Goal: Task Accomplishment & Management: Complete application form

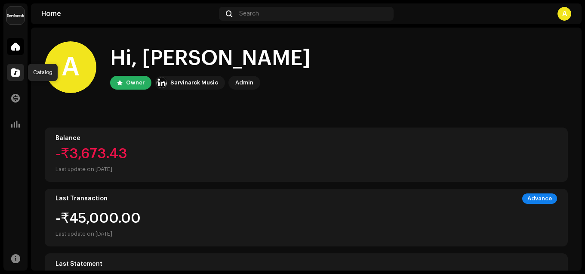
click at [14, 73] on span at bounding box center [15, 72] width 9 height 7
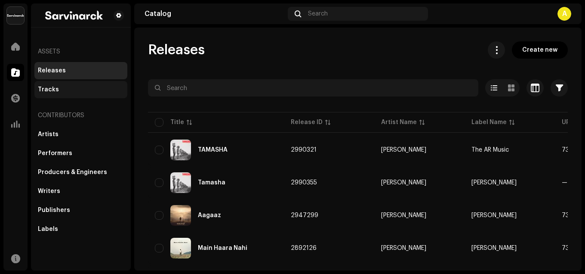
click at [55, 87] on div "Tracks" at bounding box center [48, 89] width 21 height 7
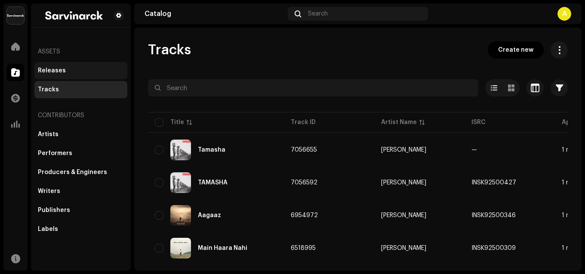
click at [55, 71] on div "Releases" at bounding box center [52, 70] width 28 height 7
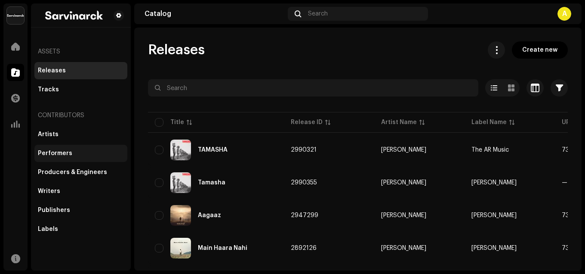
click at [60, 157] on div "Performers" at bounding box center [80, 153] width 93 height 17
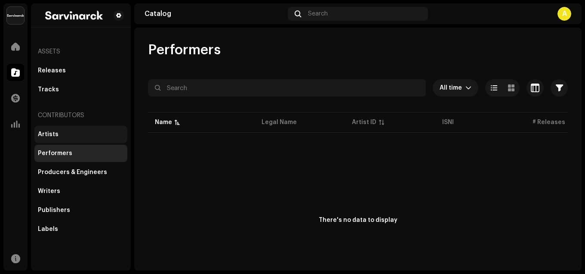
click at [62, 133] on div "Artists" at bounding box center [81, 134] width 86 height 7
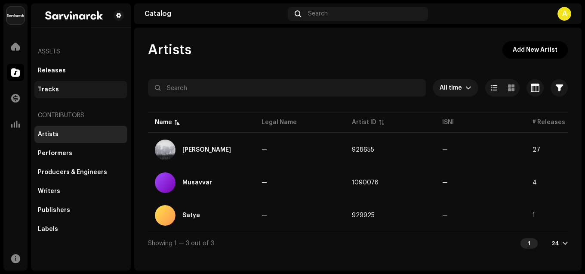
click at [41, 84] on div "Tracks" at bounding box center [80, 89] width 93 height 17
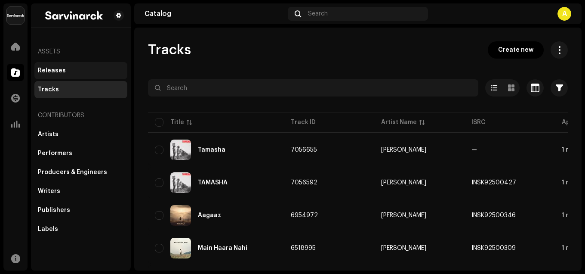
click at [55, 69] on div "Releases" at bounding box center [52, 70] width 28 height 7
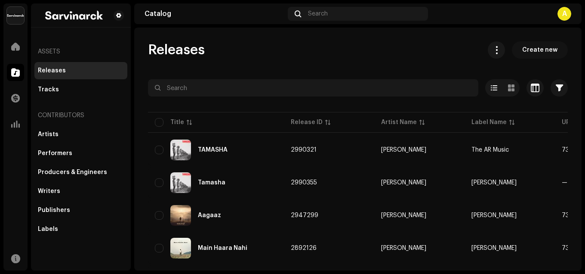
click at [529, 50] on span "Create new" at bounding box center [539, 49] width 35 height 17
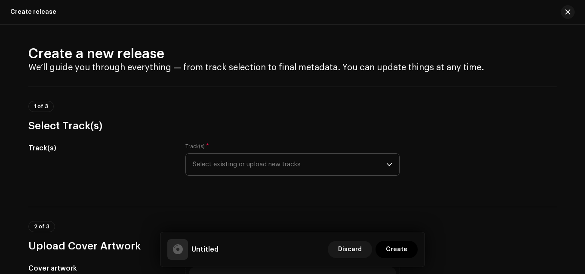
click at [272, 162] on span "Select existing or upload new tracks" at bounding box center [290, 165] width 194 height 22
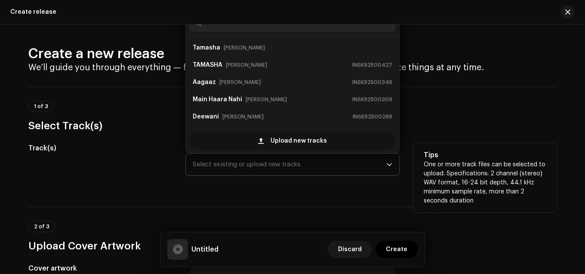
click at [283, 141] on span "Upload new tracks" at bounding box center [299, 140] width 56 height 17
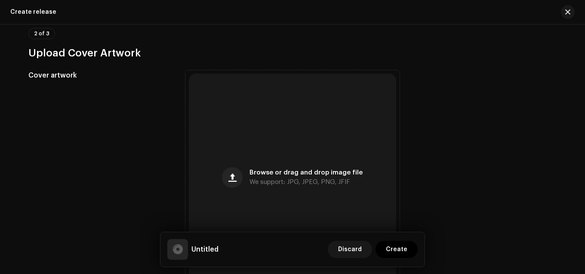
scroll to position [292, 0]
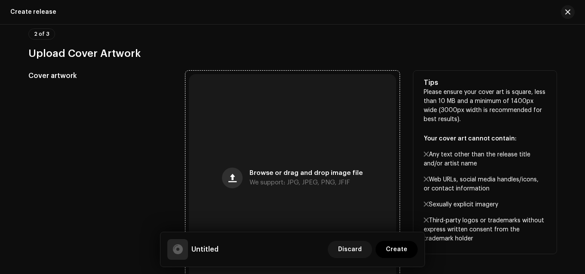
click at [239, 180] on button "button" at bounding box center [232, 177] width 21 height 21
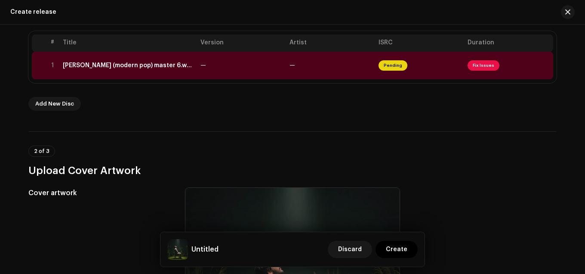
scroll to position [206, 0]
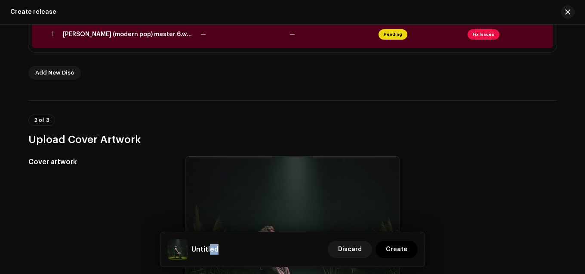
drag, startPoint x: 210, startPoint y: 248, endPoint x: 222, endPoint y: 248, distance: 12.0
click at [221, 248] on div "Untitled Discard Create" at bounding box center [292, 249] width 250 height 21
click at [226, 248] on div "Untitled Discard Create" at bounding box center [292, 249] width 250 height 21
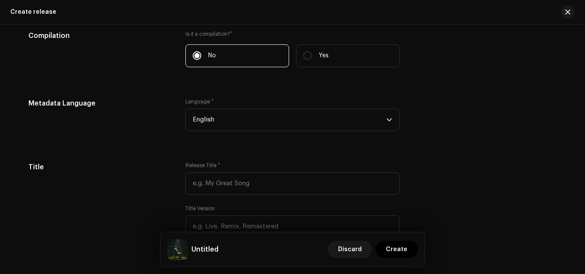
scroll to position [680, 0]
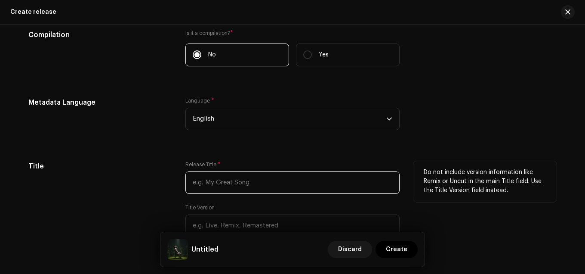
click at [239, 188] on input "text" at bounding box center [292, 182] width 214 height 22
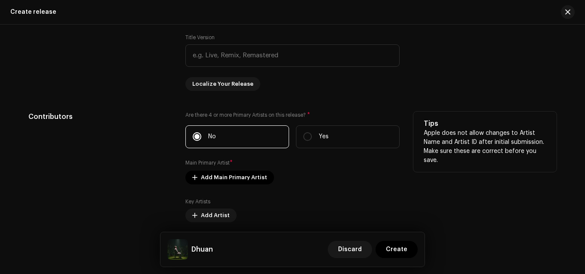
scroll to position [852, 0]
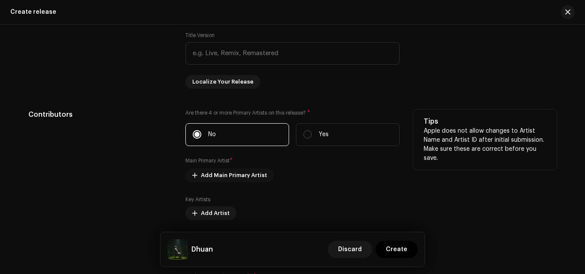
type input "Dhuan"
click at [201, 173] on span "Add Main Primary Artist" at bounding box center [234, 174] width 66 height 17
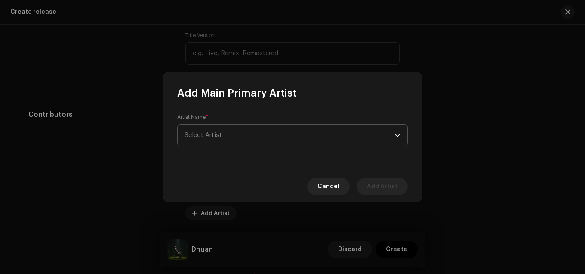
click at [211, 135] on span "Select Artist" at bounding box center [203, 135] width 37 height 6
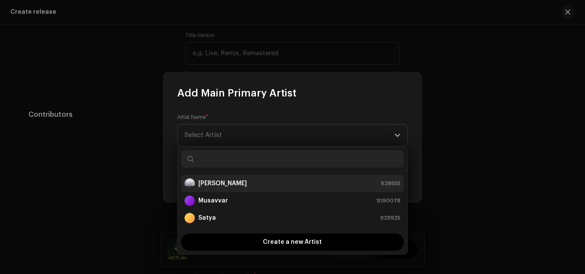
click at [214, 184] on strong "[PERSON_NAME]" at bounding box center [222, 183] width 49 height 9
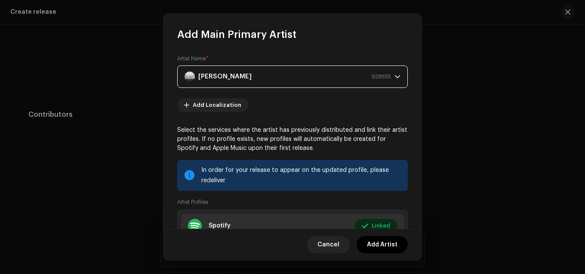
click at [278, 81] on div "Akhil Redhu 928655" at bounding box center [288, 77] width 206 height 22
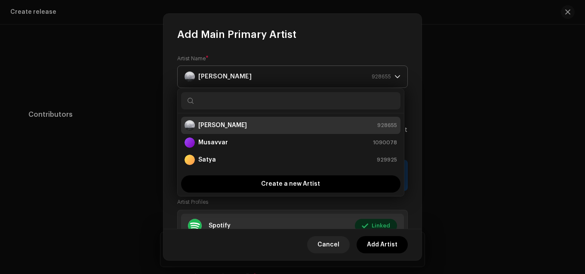
click at [278, 81] on div "Akhil Redhu 928655" at bounding box center [288, 77] width 206 height 22
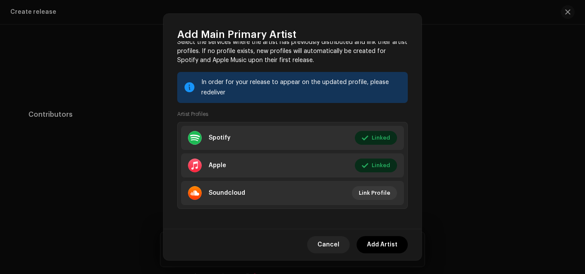
scroll to position [92, 0]
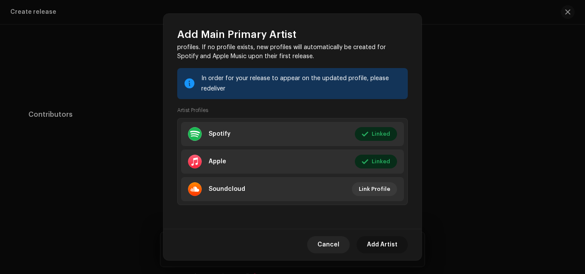
click at [390, 247] on span "Add Artist" at bounding box center [382, 244] width 31 height 17
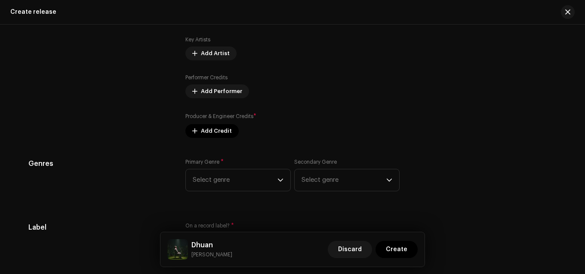
scroll to position [1024, 0]
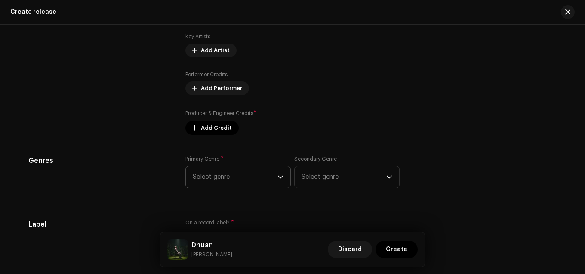
click at [261, 176] on span "Select genre" at bounding box center [235, 177] width 85 height 22
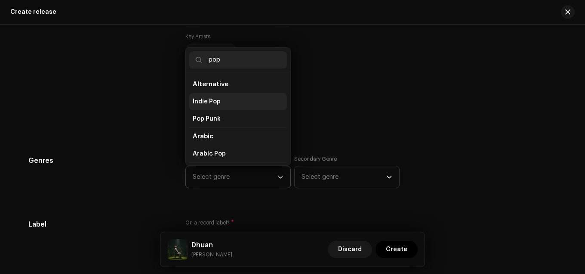
type input "pop"
click at [213, 99] on span "Indie Pop" at bounding box center [207, 101] width 28 height 9
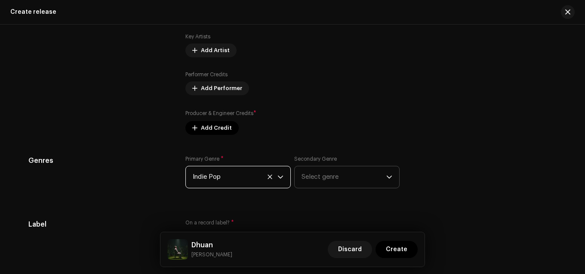
click at [341, 183] on span "Select genre" at bounding box center [343, 177] width 85 height 22
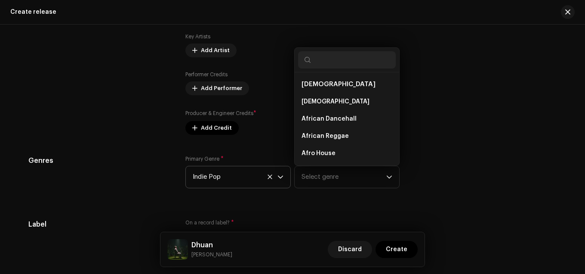
click at [312, 190] on div "Primary Genre * Indie Pop Secondary Genre Select genre African African African …" at bounding box center [292, 176] width 214 height 43
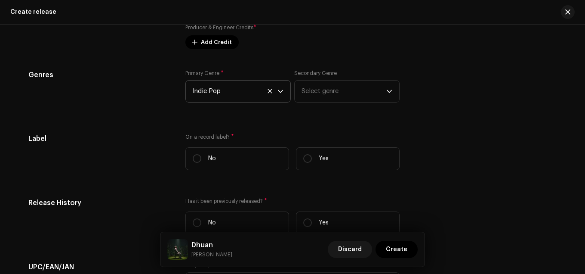
scroll to position [1109, 0]
click at [304, 160] on input "Yes" at bounding box center [307, 158] width 9 height 9
radio input "true"
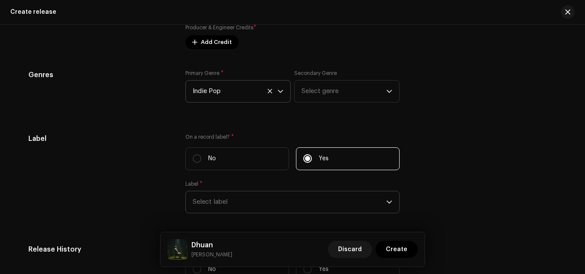
click at [273, 196] on span "Select label" at bounding box center [290, 202] width 194 height 22
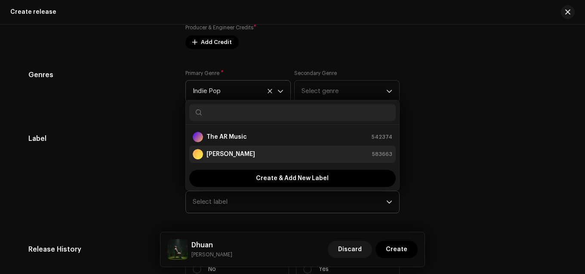
click at [243, 157] on div "Akhil Redhu 583663" at bounding box center [293, 154] width 200 height 10
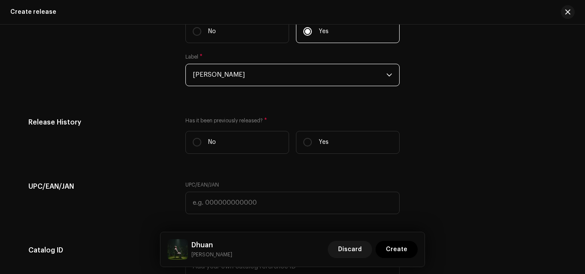
scroll to position [1239, 0]
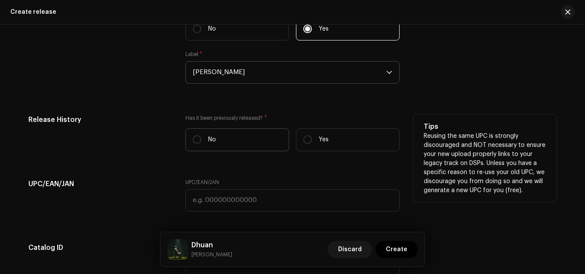
click at [198, 148] on label "No" at bounding box center [237, 139] width 104 height 23
click at [198, 144] on input "No" at bounding box center [197, 139] width 9 height 9
radio input "true"
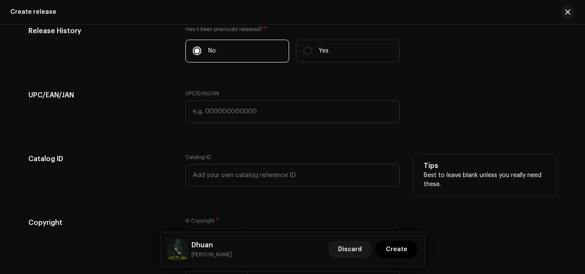
scroll to position [1325, 0]
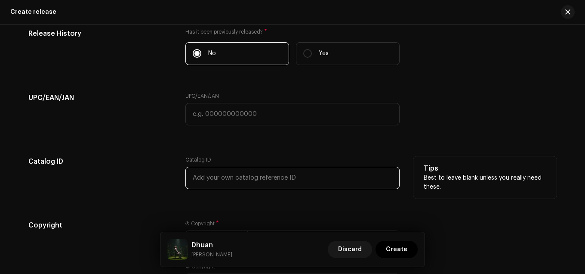
click at [218, 175] on input "text" at bounding box center [292, 177] width 214 height 22
click at [155, 177] on div "Catalog ID" at bounding box center [99, 177] width 143 height 43
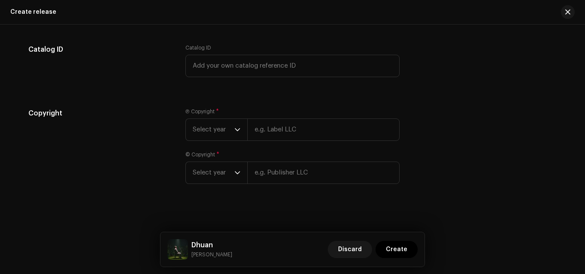
scroll to position [1441, 0]
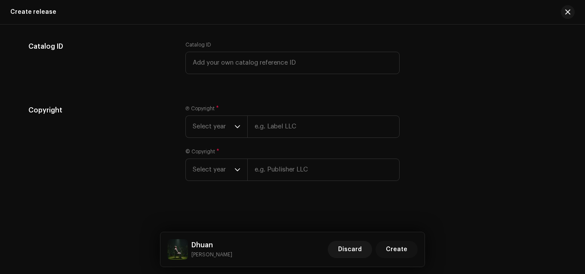
click at [395, 247] on span "Create" at bounding box center [397, 248] width 22 height 17
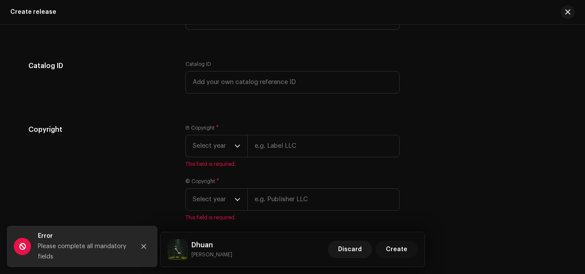
scroll to position [1461, 0]
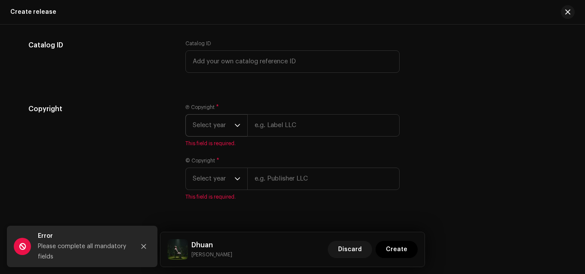
click at [235, 125] on icon "dropdown trigger" at bounding box center [237, 125] width 6 height 6
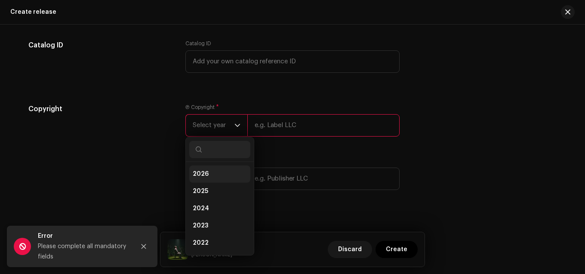
click at [209, 175] on li "2026" at bounding box center [219, 173] width 61 height 17
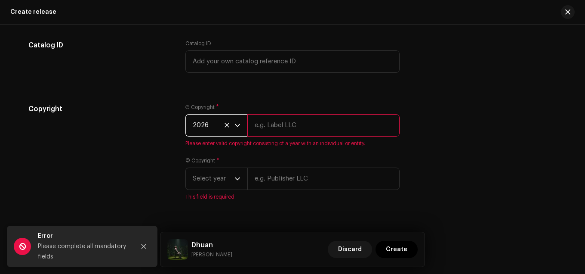
click at [235, 126] on icon "dropdown trigger" at bounding box center [237, 124] width 5 height 3
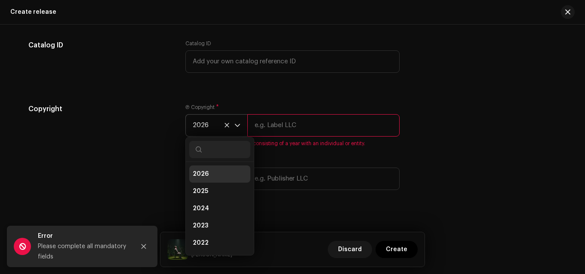
scroll to position [3, 0]
click at [214, 174] on li "2026" at bounding box center [219, 170] width 61 height 17
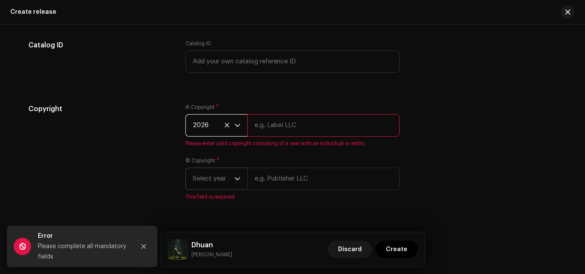
click at [235, 183] on div "dropdown trigger" at bounding box center [237, 179] width 6 height 22
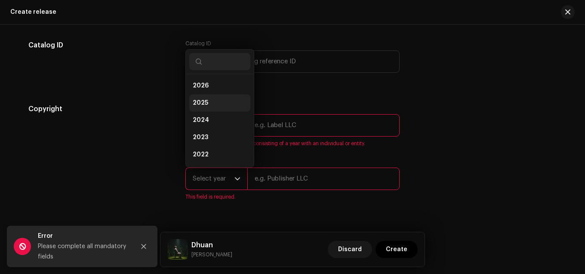
scroll to position [0, 0]
click at [205, 89] on li "2026" at bounding box center [219, 85] width 61 height 17
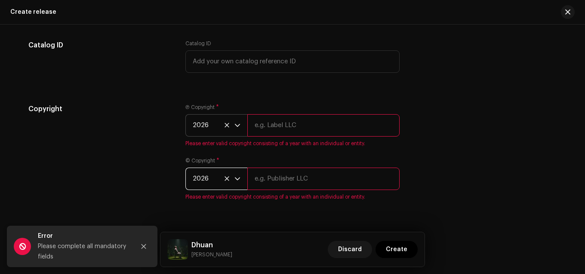
click at [224, 123] on icon at bounding box center [227, 125] width 6 height 6
click at [224, 176] on span "2026" at bounding box center [214, 179] width 42 height 22
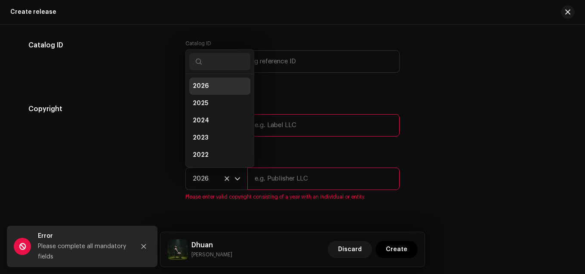
scroll to position [48, 0]
click at [275, 145] on span "This field is required." at bounding box center [292, 143] width 214 height 7
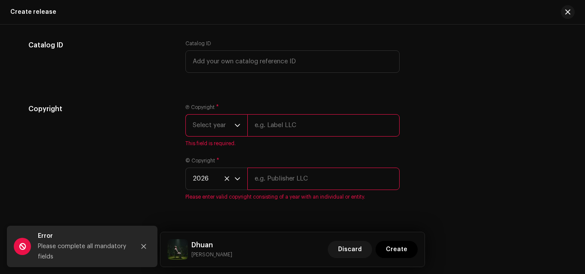
click at [265, 128] on input "text" at bounding box center [323, 125] width 152 height 22
type input "[PERSON_NAME]"
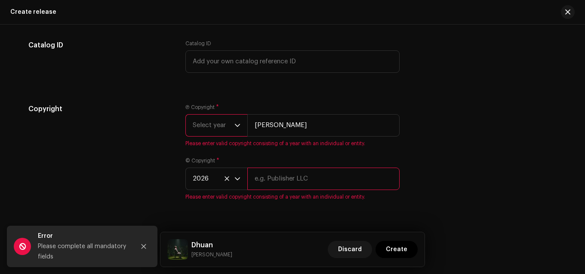
click at [258, 181] on input "text" at bounding box center [323, 178] width 152 height 22
type input "[PERSON_NAME]"
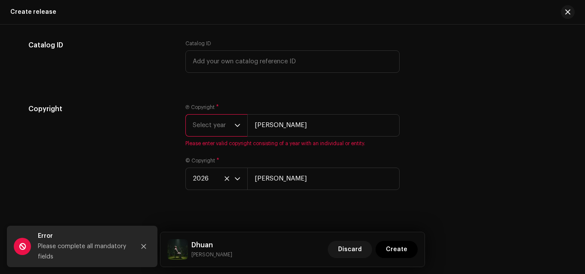
click at [234, 124] on icon "dropdown trigger" at bounding box center [237, 125] width 6 height 6
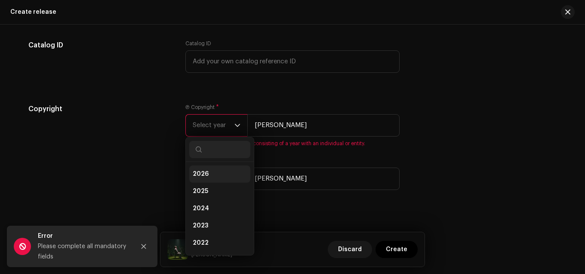
click at [206, 174] on li "2026" at bounding box center [219, 173] width 61 height 17
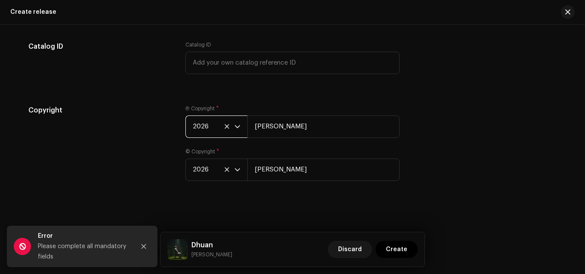
click at [154, 163] on div "Copyright" at bounding box center [99, 148] width 143 height 86
click at [399, 250] on span "Create" at bounding box center [397, 248] width 22 height 17
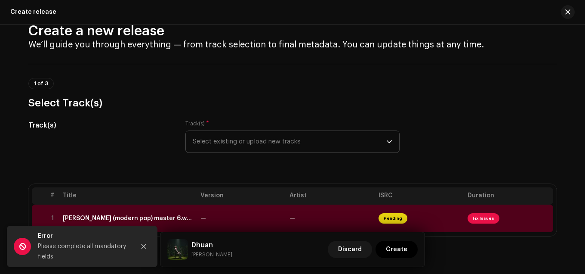
scroll to position [0, 0]
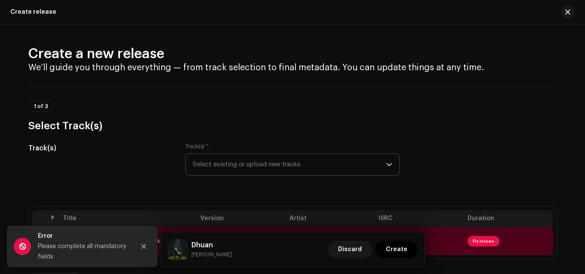
click at [247, 166] on span "Select existing or upload new tracks" at bounding box center [290, 165] width 194 height 22
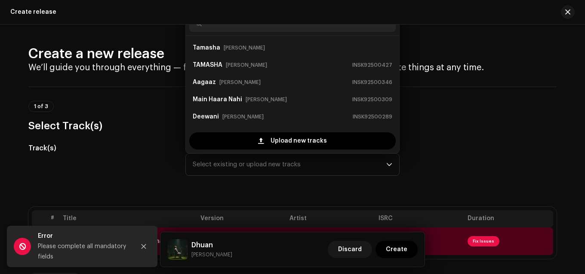
click at [152, 164] on div "Track(s)" at bounding box center [99, 164] width 143 height 43
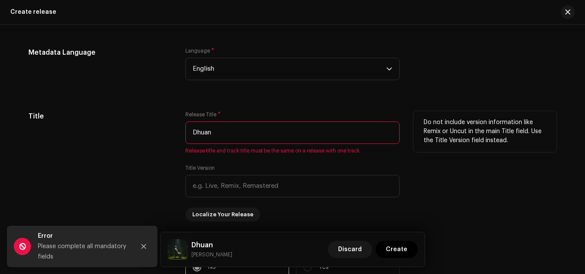
scroll to position [731, 0]
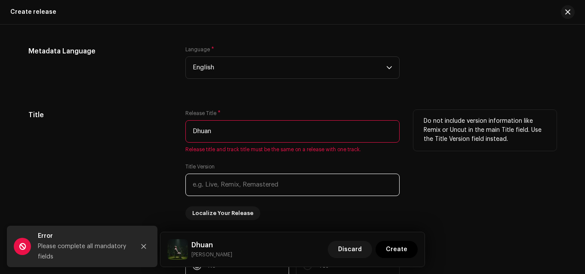
click at [221, 183] on input "text" at bounding box center [292, 184] width 214 height 22
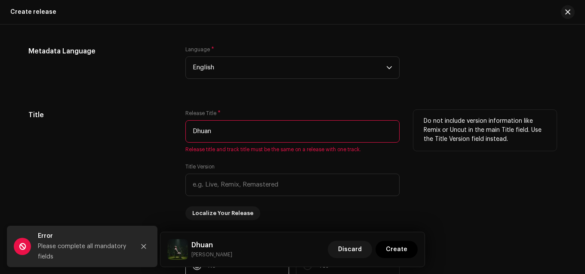
click at [158, 179] on div "Title" at bounding box center [99, 165] width 143 height 110
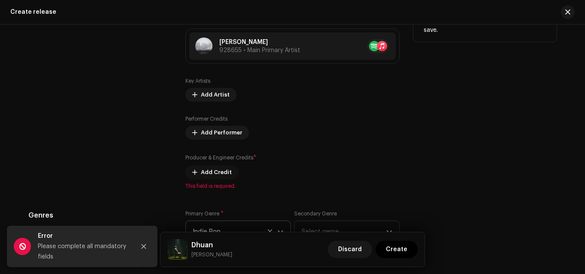
scroll to position [989, 0]
click at [211, 132] on span "Add Performer" at bounding box center [221, 132] width 41 height 17
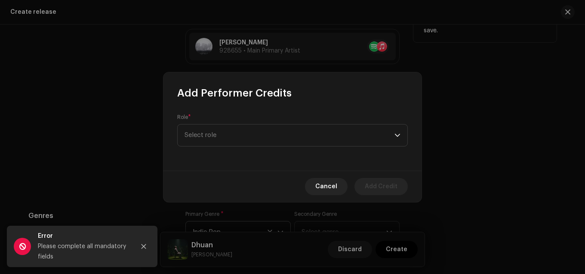
click at [211, 132] on span "Select role" at bounding box center [290, 135] width 210 height 22
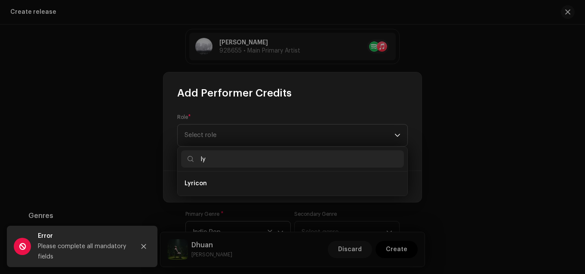
type input "l"
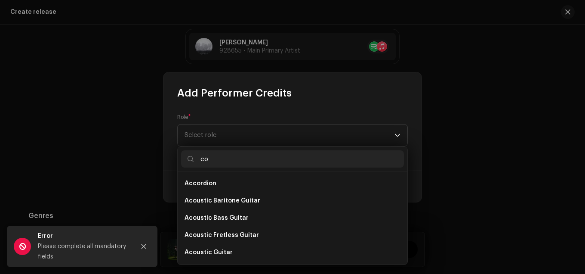
type input "c"
click at [362, 111] on div "Role * Select role" at bounding box center [292, 135] width 258 height 71
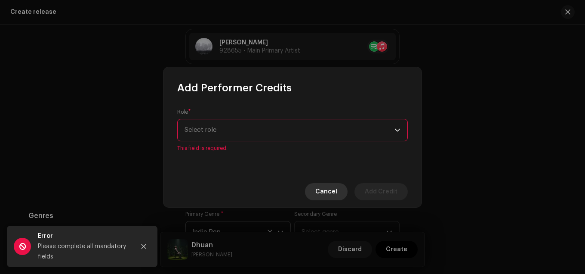
click at [329, 188] on span "Cancel" at bounding box center [326, 191] width 22 height 17
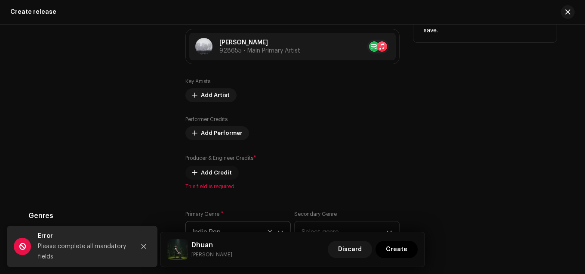
click at [196, 171] on button "Add Credit" at bounding box center [211, 173] width 53 height 14
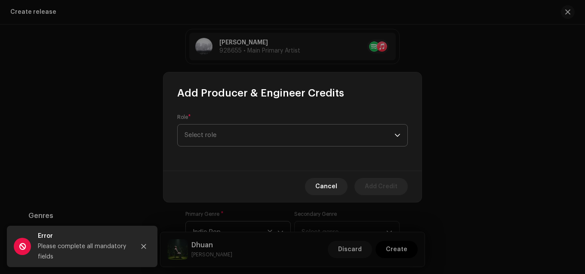
click at [210, 135] on span "Select role" at bounding box center [290, 135] width 210 height 22
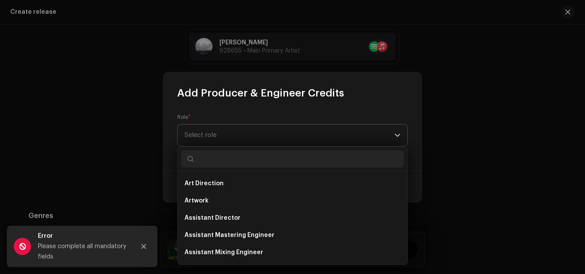
type input "l"
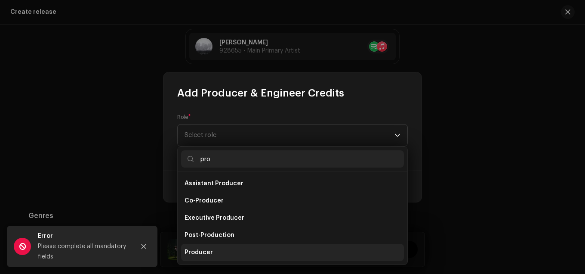
type input "pro"
click at [209, 249] on span "Producer" at bounding box center [199, 252] width 28 height 9
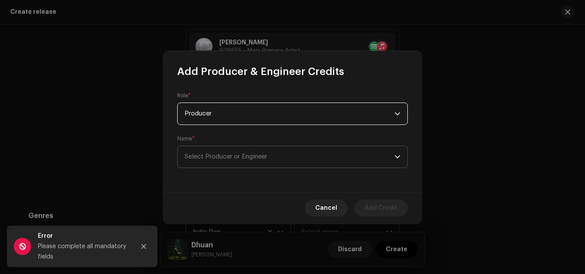
click at [214, 154] on span "Select Producer or Engineer" at bounding box center [226, 156] width 83 height 6
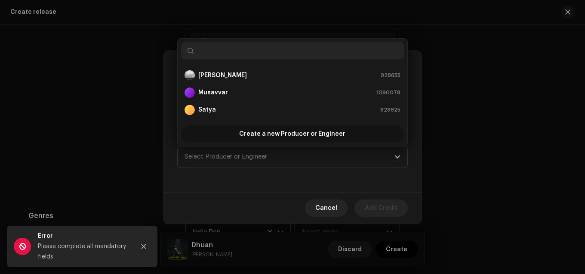
click at [288, 133] on span "Create a new Producer or Engineer" at bounding box center [292, 133] width 106 height 17
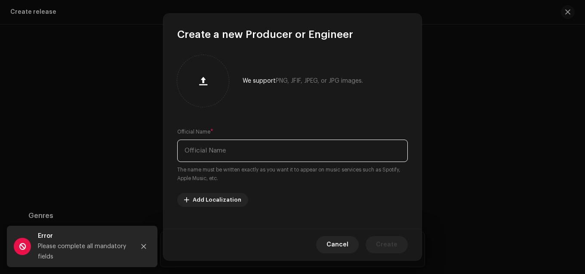
click at [227, 149] on input "text" at bounding box center [292, 150] width 231 height 22
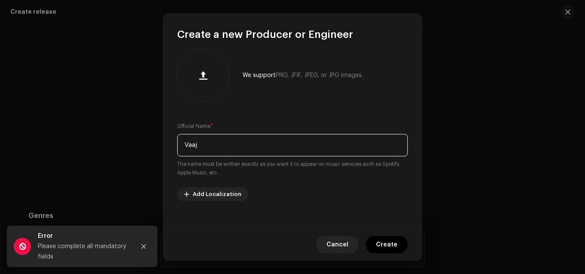
scroll to position [12, 0]
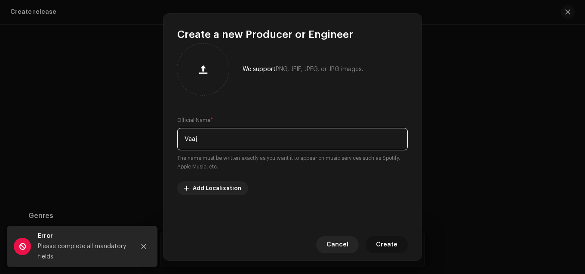
type input "Vaaj"
click at [390, 240] on span "Create" at bounding box center [387, 244] width 22 height 17
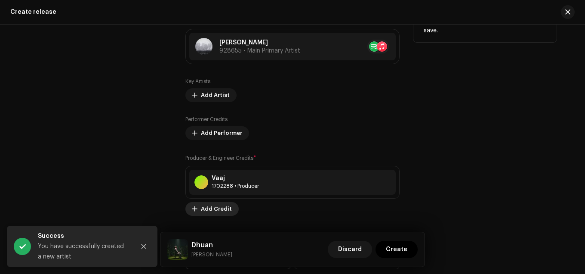
click at [206, 206] on span "Add Credit" at bounding box center [216, 208] width 31 height 17
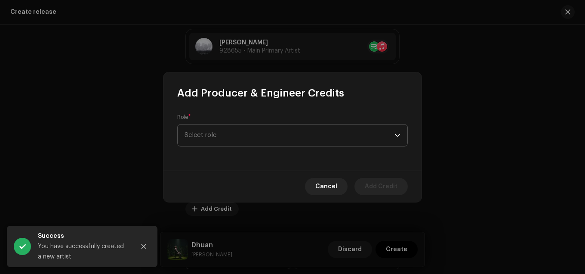
click at [215, 138] on span "Select role" at bounding box center [290, 135] width 210 height 22
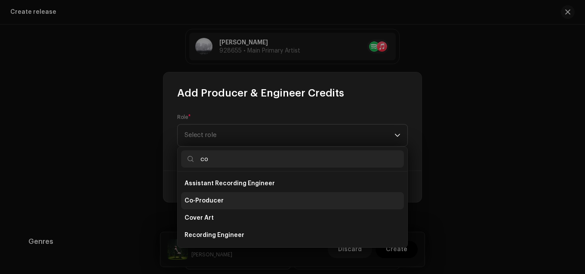
type input "co"
click at [210, 199] on span "Co-Producer" at bounding box center [204, 200] width 39 height 9
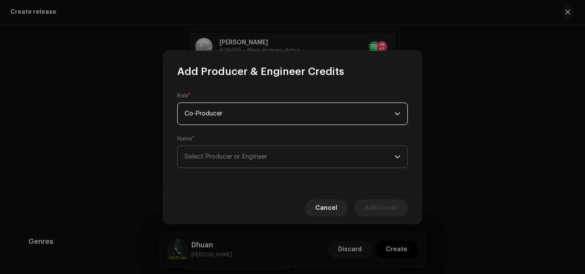
click at [215, 155] on span "Select Producer or Engineer" at bounding box center [226, 156] width 83 height 6
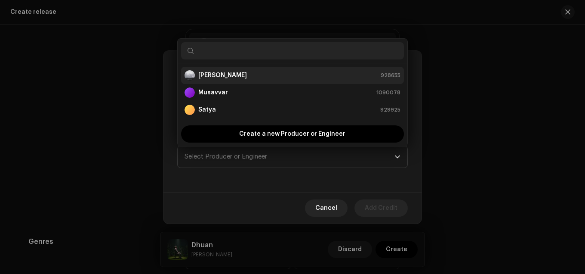
click at [234, 75] on div "Akhil Redhu 928655" at bounding box center [293, 75] width 216 height 10
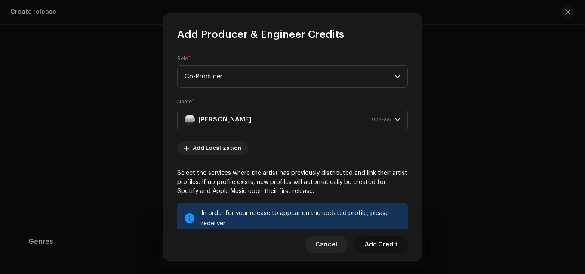
click at [380, 244] on span "Add Credit" at bounding box center [381, 244] width 33 height 17
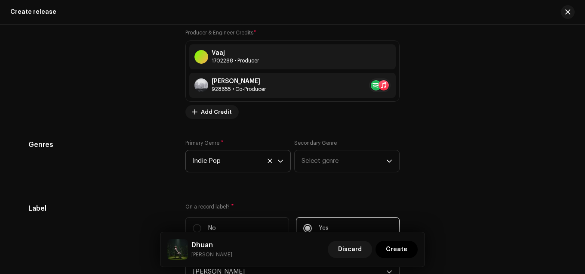
scroll to position [1118, 0]
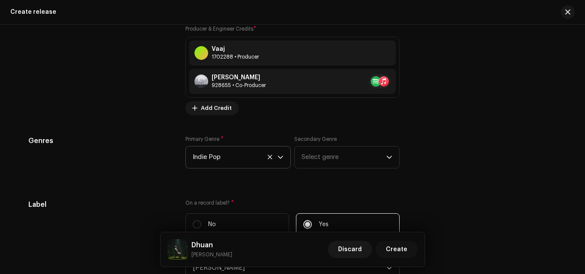
click at [398, 249] on span "Create" at bounding box center [397, 248] width 22 height 17
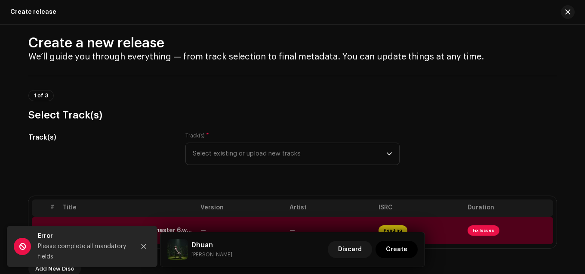
scroll to position [0, 0]
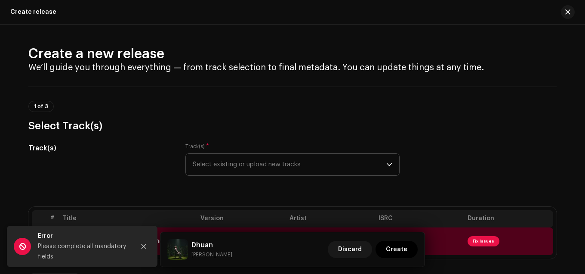
click at [212, 165] on span "Select existing or upload new tracks" at bounding box center [290, 165] width 194 height 22
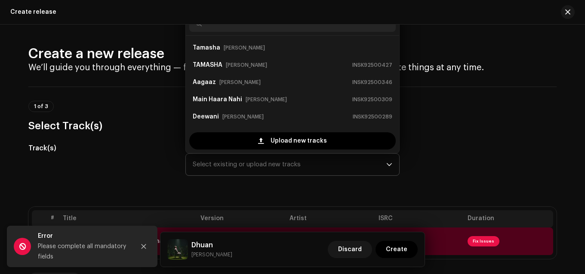
click at [212, 165] on span "Select existing or upload new tracks" at bounding box center [290, 165] width 194 height 22
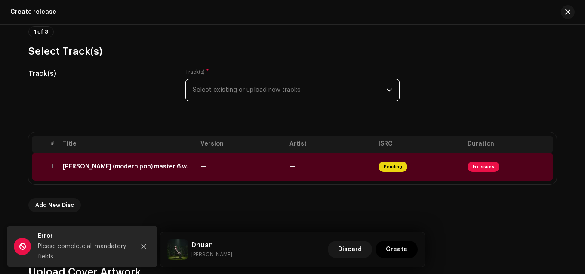
scroll to position [129, 0]
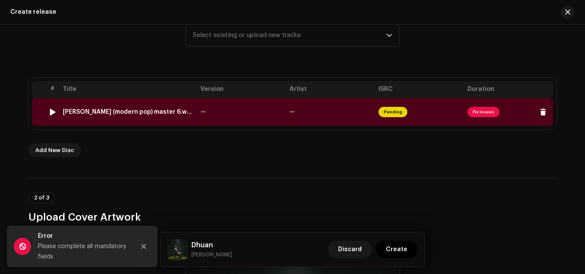
click at [394, 110] on span "Pending" at bounding box center [392, 112] width 29 height 10
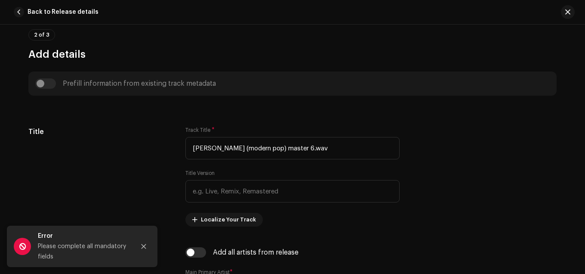
scroll to position [301, 0]
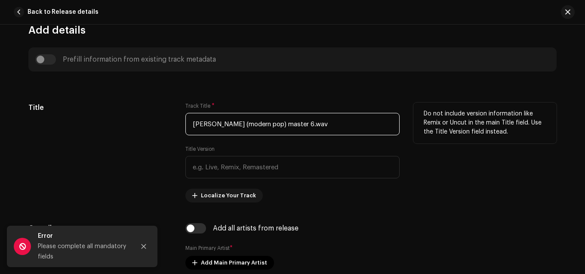
drag, startPoint x: 299, startPoint y: 125, endPoint x: 212, endPoint y: 124, distance: 87.7
click at [212, 124] on input "Dhuan (modern pop) master 6.wav" at bounding box center [292, 124] width 214 height 22
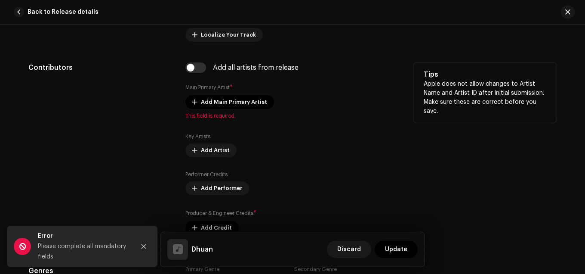
scroll to position [473, 0]
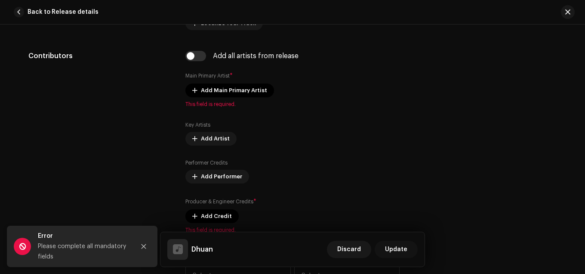
type input "Dhuan"
click at [399, 249] on span "Update" at bounding box center [396, 248] width 22 height 17
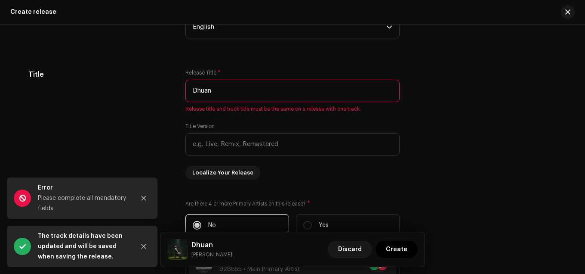
scroll to position [774, 0]
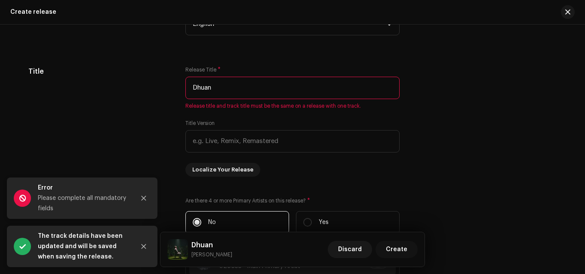
click at [397, 251] on span "Create" at bounding box center [397, 248] width 22 height 17
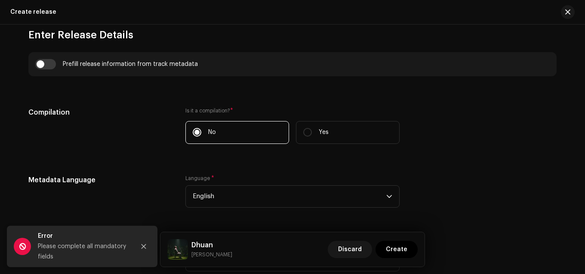
scroll to position [731, 0]
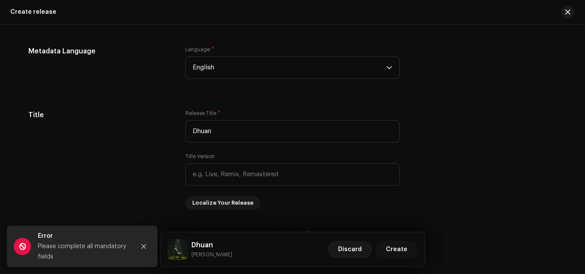
click at [394, 249] on span "Create" at bounding box center [397, 248] width 22 height 17
click at [143, 245] on icon "Close" at bounding box center [144, 246] width 6 height 6
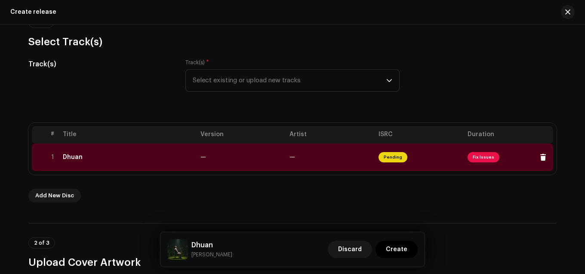
scroll to position [86, 0]
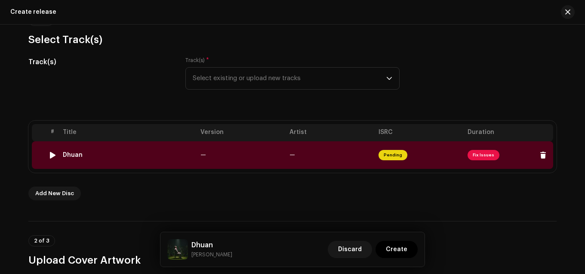
click at [388, 154] on span "Pending" at bounding box center [392, 155] width 29 height 10
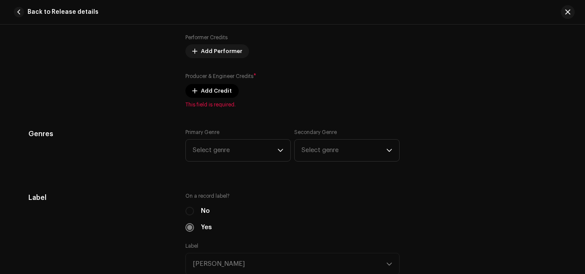
scroll to position [430, 0]
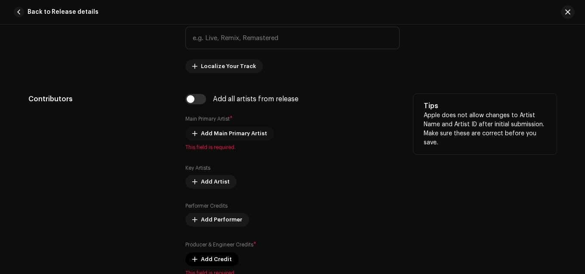
click at [196, 131] on button "Add Main Primary Artist" at bounding box center [229, 133] width 89 height 14
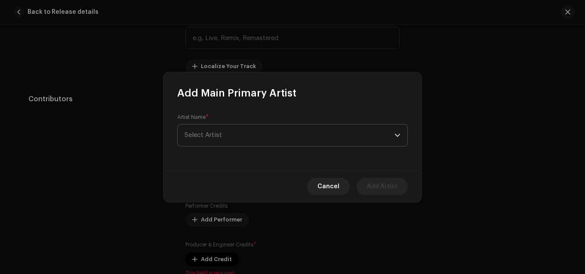
click at [208, 132] on span "Select Artist" at bounding box center [203, 135] width 37 height 6
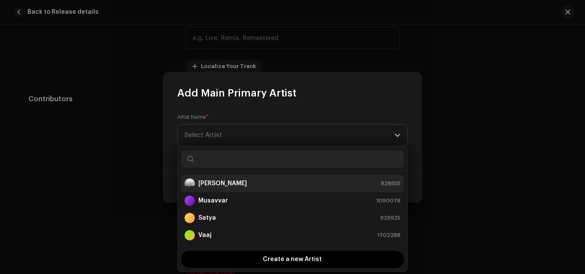
click at [229, 185] on strong "[PERSON_NAME]" at bounding box center [222, 183] width 49 height 9
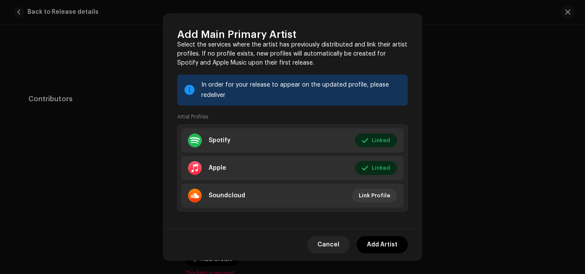
scroll to position [92, 0]
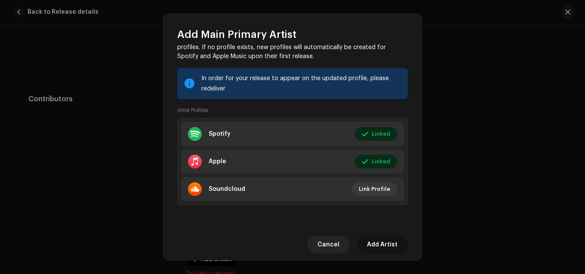
click at [385, 243] on span "Add Artist" at bounding box center [382, 244] width 31 height 17
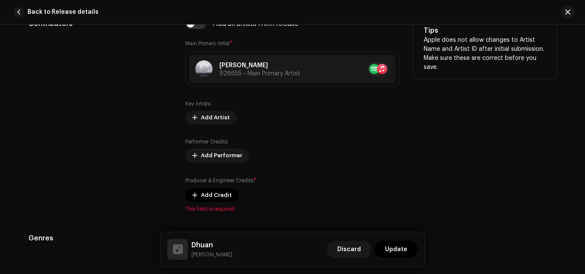
scroll to position [516, 0]
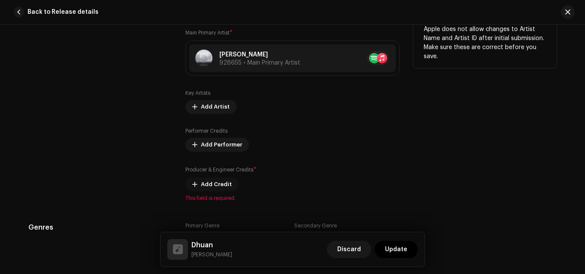
click at [212, 181] on span "Add Credit" at bounding box center [216, 183] width 31 height 17
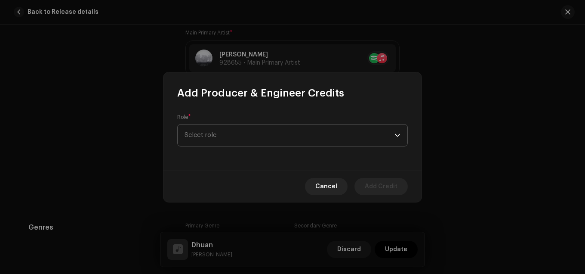
click at [222, 140] on span "Select role" at bounding box center [290, 135] width 210 height 22
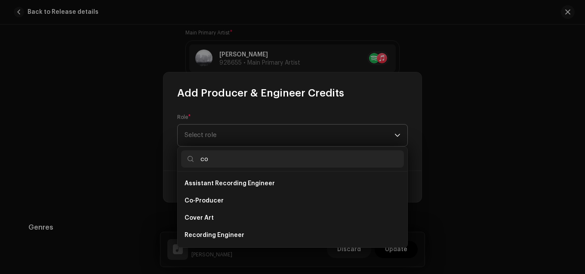
type input "c"
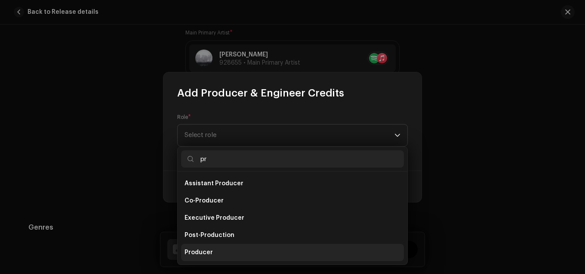
type input "pr"
click at [208, 252] on span "Producer" at bounding box center [199, 252] width 28 height 9
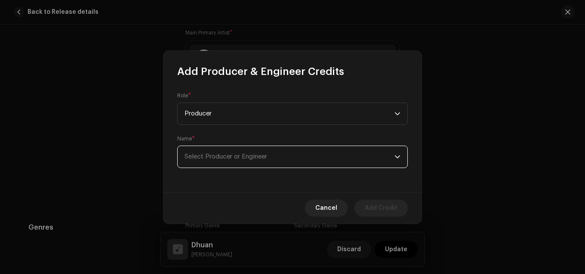
click at [256, 160] on span "Select Producer or Engineer" at bounding box center [290, 157] width 210 height 22
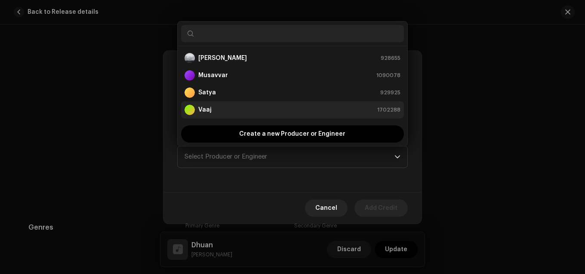
click at [212, 108] on div "Vaaj 1702288" at bounding box center [293, 110] width 216 height 10
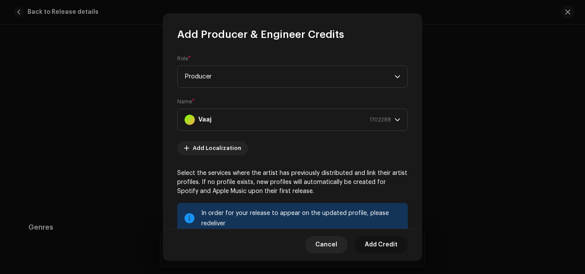
click at [379, 246] on span "Add Credit" at bounding box center [381, 244] width 33 height 17
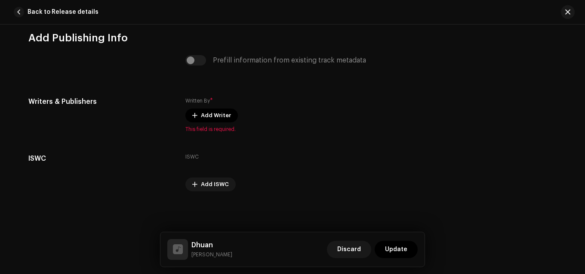
scroll to position [1749, 0]
click at [198, 114] on button "Add Writer" at bounding box center [211, 115] width 52 height 14
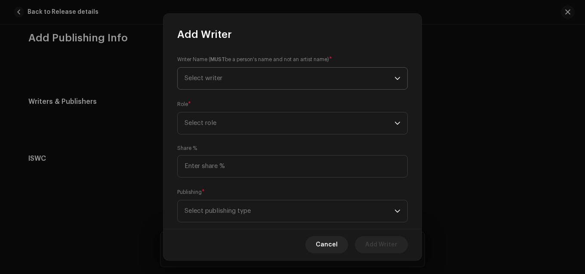
click at [239, 80] on span "Select writer" at bounding box center [290, 79] width 210 height 22
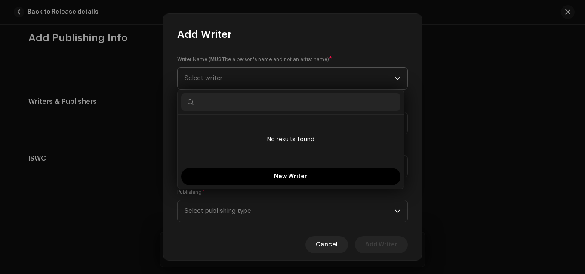
click at [241, 79] on span "Select writer" at bounding box center [290, 79] width 210 height 22
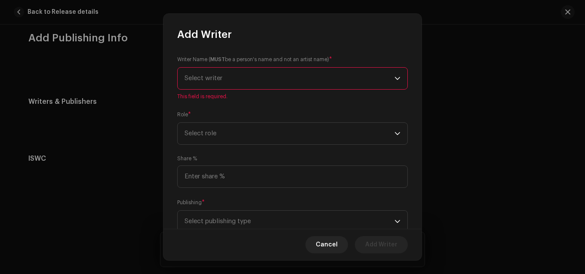
click at [384, 87] on span "Select writer" at bounding box center [290, 79] width 210 height 22
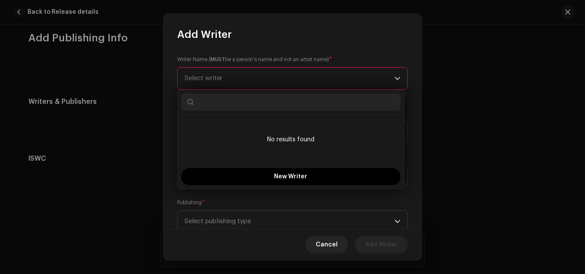
click at [345, 82] on span "Select writer" at bounding box center [290, 79] width 210 height 22
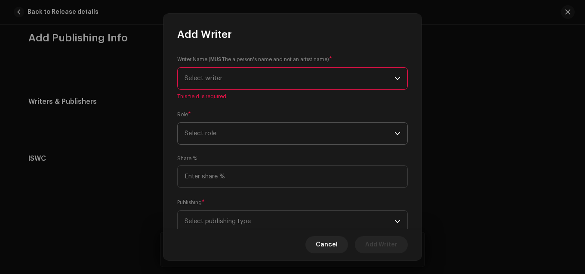
click at [273, 130] on span "Select role" at bounding box center [290, 134] width 210 height 22
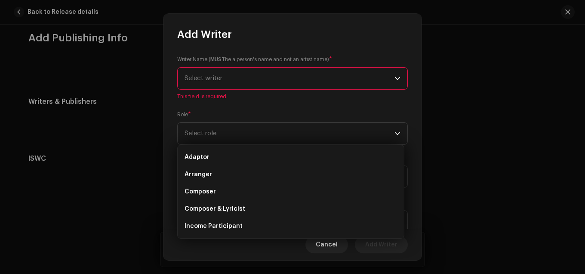
click at [297, 104] on div "Writer Name ( MUST be a person's name and not an artist name) * Select writer T…" at bounding box center [292, 134] width 258 height 187
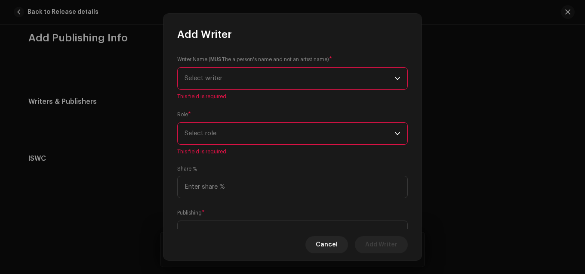
click at [314, 87] on span "Select writer" at bounding box center [290, 79] width 210 height 22
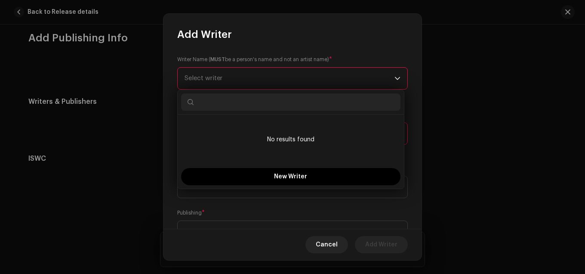
click at [372, 54] on div "Writer Name ( MUST be a person's name and not an artist name) * Select writer T…" at bounding box center [292, 134] width 258 height 187
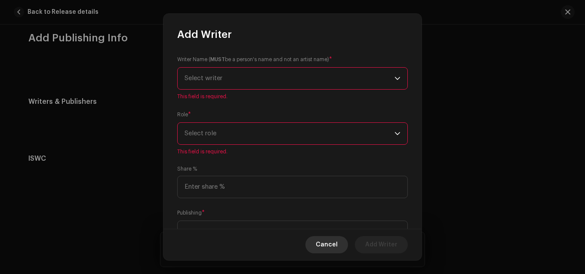
click at [322, 243] on span "Cancel" at bounding box center [327, 244] width 22 height 17
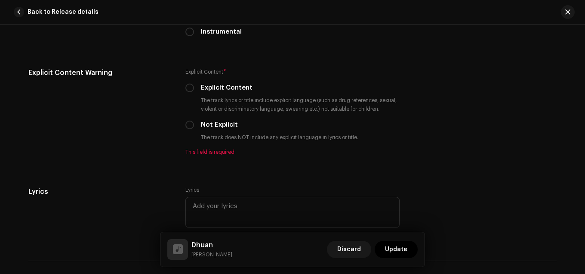
scroll to position [1448, 0]
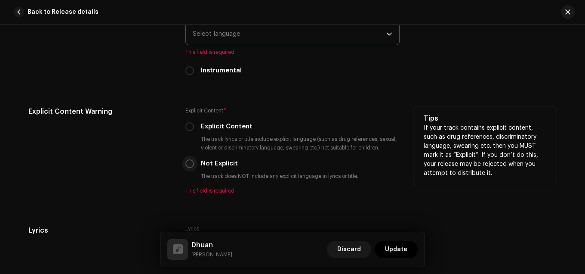
click at [186, 166] on input "Not Explicit" at bounding box center [189, 163] width 9 height 9
radio input "true"
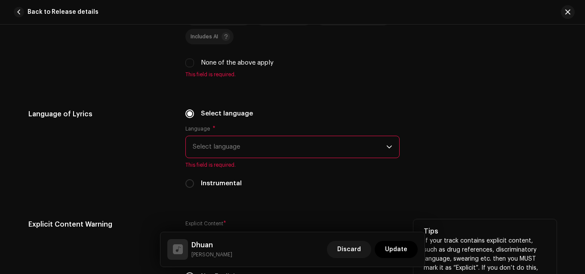
scroll to position [1319, 0]
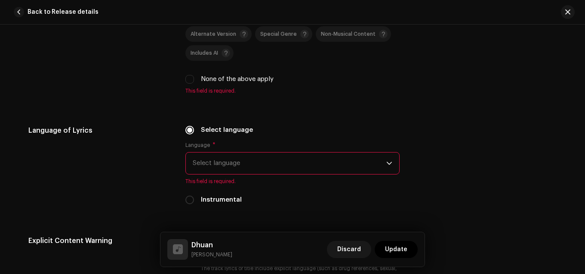
click at [229, 168] on span "Select language" at bounding box center [290, 163] width 194 height 22
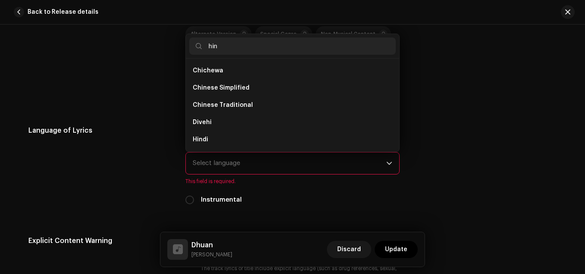
scroll to position [0, 0]
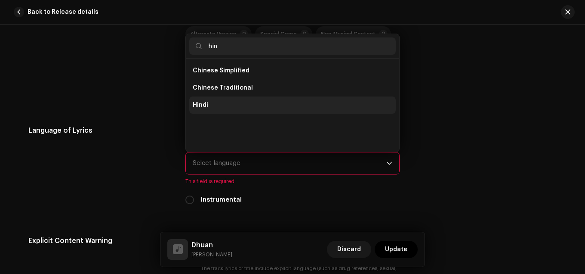
type input "hin"
click at [189, 99] on li "Hindi" at bounding box center [292, 104] width 206 height 17
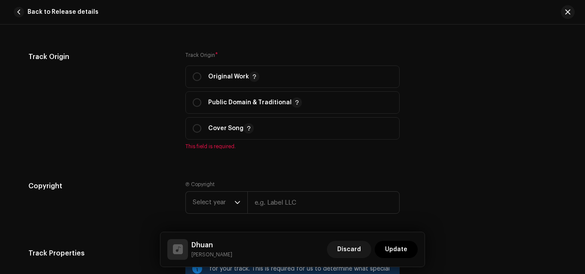
scroll to position [1018, 0]
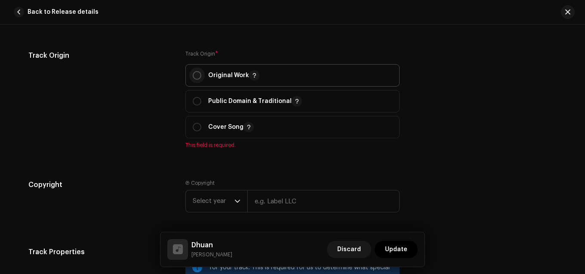
click at [197, 77] on input "radio" at bounding box center [197, 75] width 9 height 9
radio input "true"
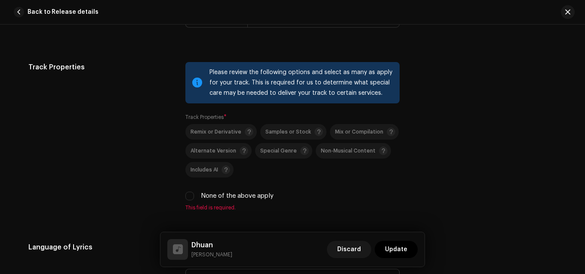
scroll to position [1190, 0]
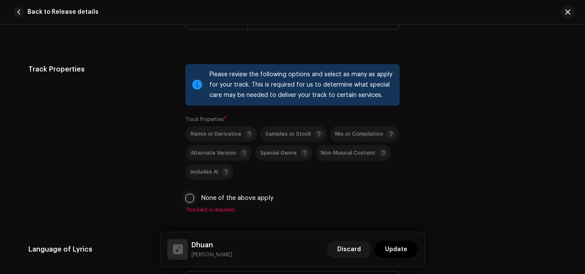
click at [189, 197] on input "None of the above apply" at bounding box center [189, 198] width 9 height 9
checkbox input "true"
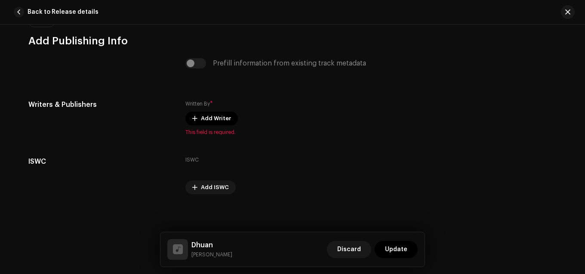
scroll to position [1706, 0]
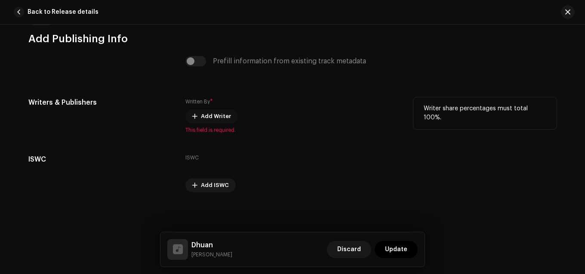
click at [201, 117] on span "Add Writer" at bounding box center [216, 116] width 30 height 17
click at [134, 127] on div "Add Writer Writer Name ( MUST be a person's name and not an artist name) * Sele…" at bounding box center [292, 137] width 585 height 274
click at [207, 117] on span "Add Writer" at bounding box center [216, 115] width 30 height 17
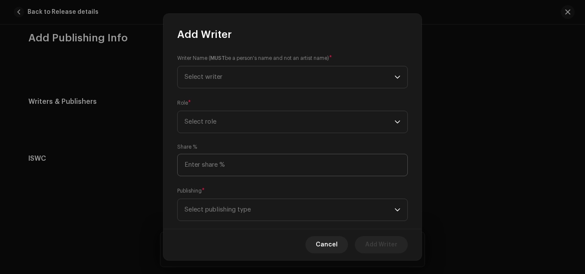
scroll to position [0, 0]
click at [224, 70] on span "Select writer" at bounding box center [290, 79] width 210 height 22
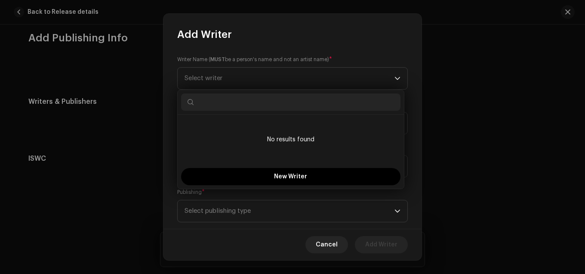
click at [310, 46] on div "Writer Name ( MUST be a person's name and not an artist name) * Select writer R…" at bounding box center [292, 134] width 258 height 187
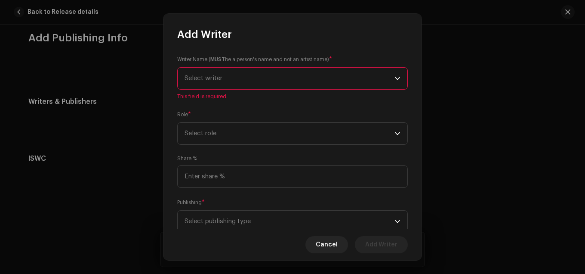
click at [211, 82] on span "Select writer" at bounding box center [290, 79] width 210 height 22
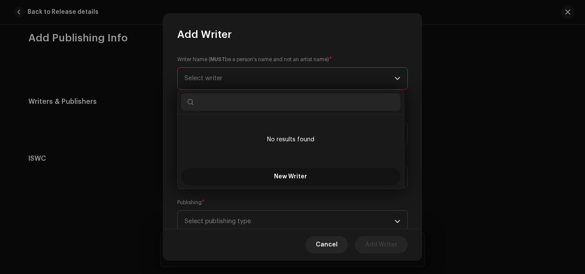
click at [302, 177] on span "New Writer" at bounding box center [290, 176] width 33 height 6
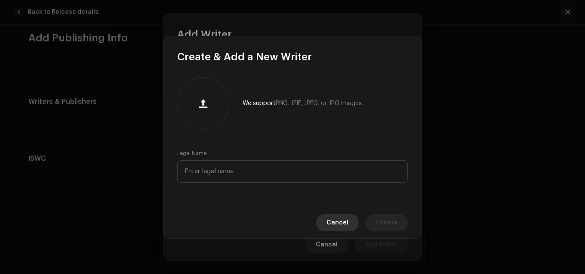
click at [345, 220] on span "Cancel" at bounding box center [337, 222] width 22 height 17
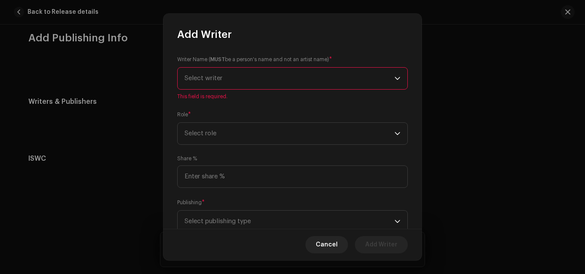
click at [239, 74] on span "Select writer" at bounding box center [290, 79] width 210 height 22
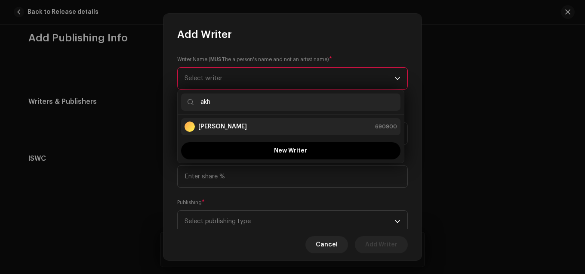
type input "akh"
click at [225, 124] on strong "[PERSON_NAME]" at bounding box center [222, 126] width 49 height 9
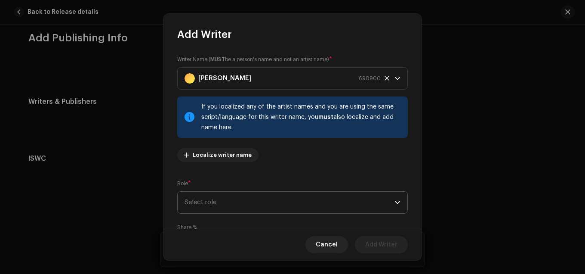
click at [217, 199] on span "Select role" at bounding box center [290, 202] width 210 height 22
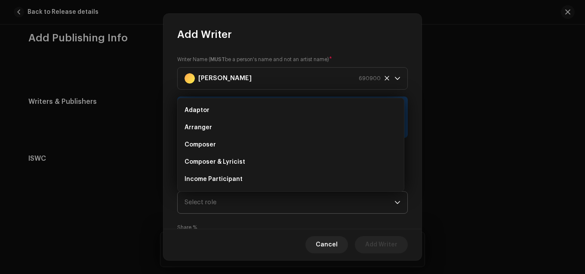
scroll to position [13, 0]
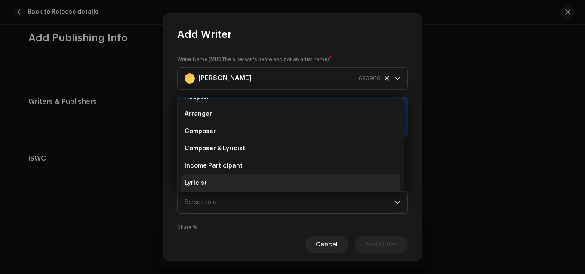
click at [204, 181] on span "Lyricist" at bounding box center [196, 182] width 22 height 9
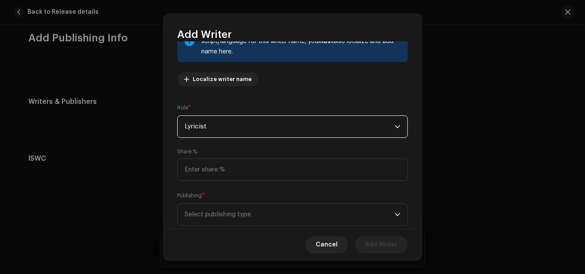
scroll to position [96, 0]
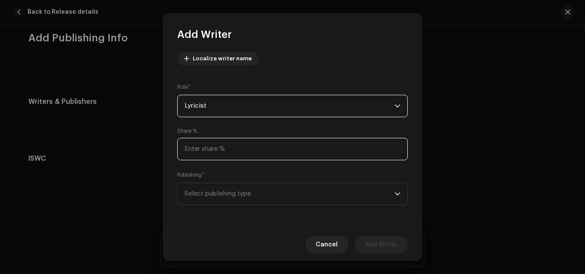
click at [225, 150] on input at bounding box center [292, 149] width 231 height 22
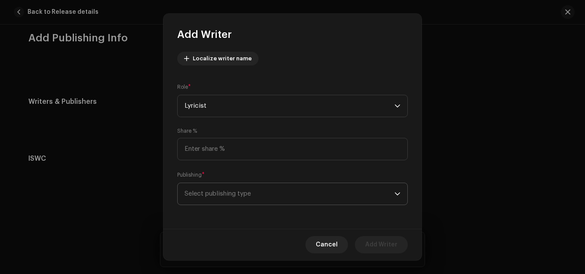
click at [224, 189] on span "Select publishing type" at bounding box center [290, 194] width 210 height 22
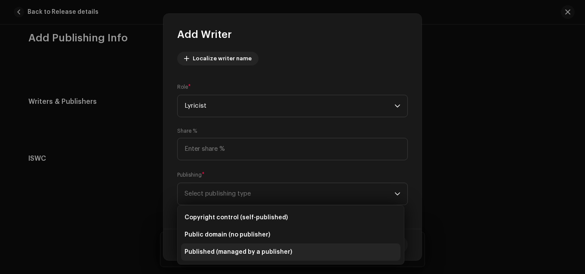
click at [257, 250] on span "Published (managed by a publisher)" at bounding box center [239, 251] width 108 height 9
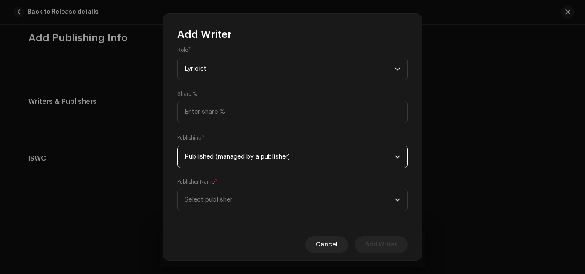
scroll to position [139, 0]
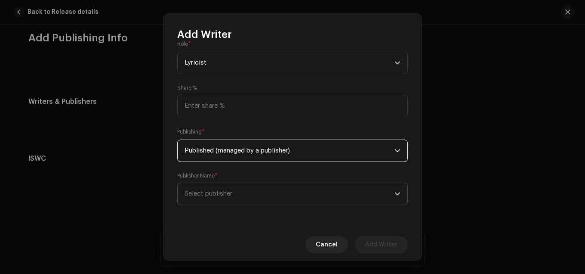
click at [247, 197] on span "Select publisher" at bounding box center [290, 194] width 210 height 22
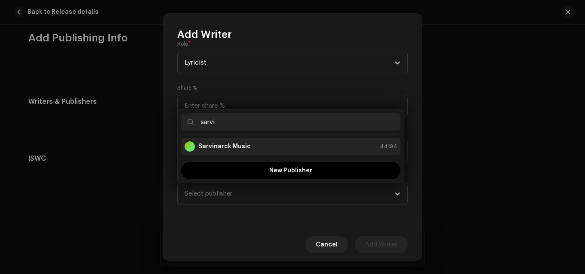
type input "sarvi"
click at [239, 146] on strong "Sarvinarck Music" at bounding box center [224, 146] width 52 height 9
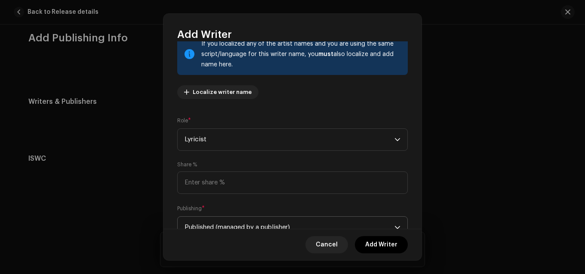
scroll to position [54, 0]
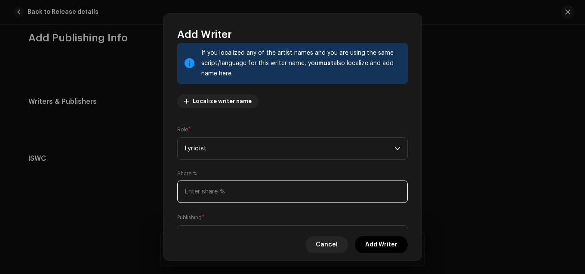
click at [231, 188] on input at bounding box center [292, 191] width 231 height 22
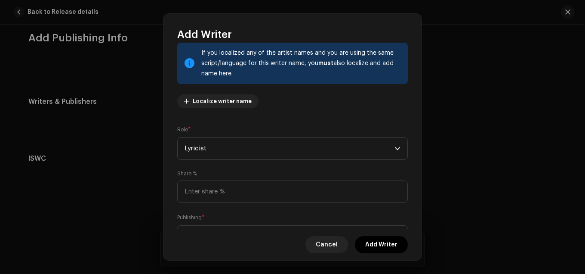
click at [242, 173] on div "Share %" at bounding box center [292, 186] width 231 height 33
click at [381, 246] on span "Add Writer" at bounding box center [381, 244] width 32 height 17
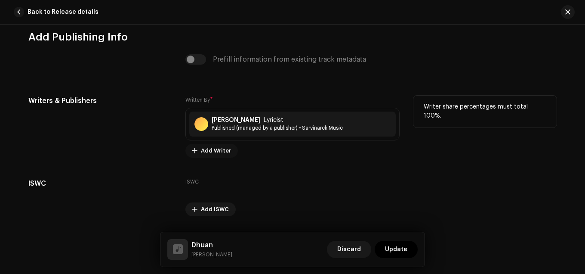
click at [202, 149] on span "Add Writer" at bounding box center [216, 150] width 30 height 17
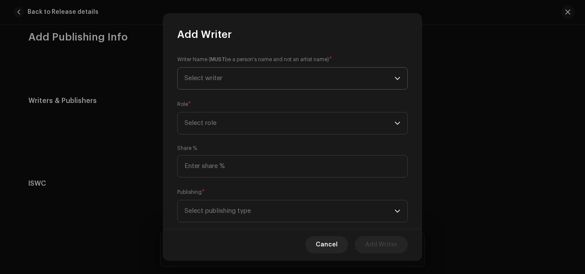
click at [231, 77] on span "Select writer" at bounding box center [290, 79] width 210 height 22
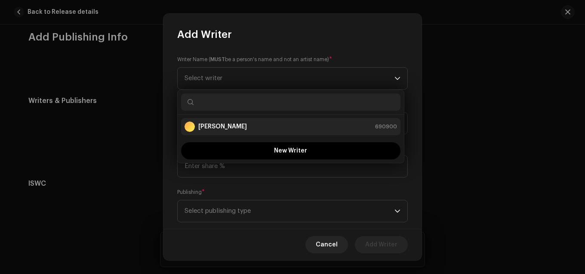
click at [204, 124] on strong "[PERSON_NAME]" at bounding box center [222, 126] width 49 height 9
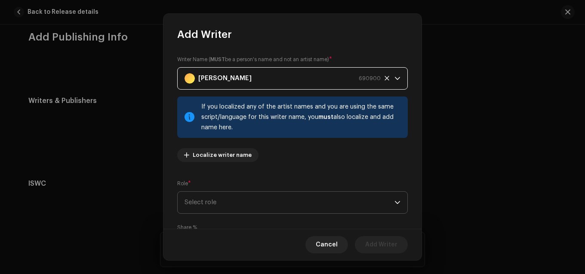
click at [221, 194] on span "Select role" at bounding box center [290, 202] width 210 height 22
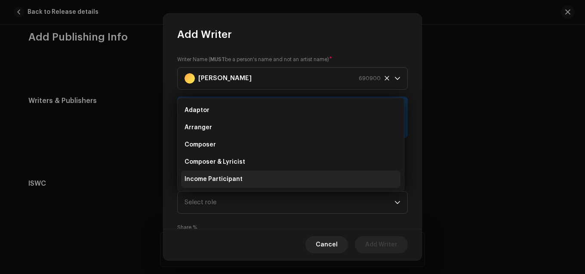
scroll to position [13, 0]
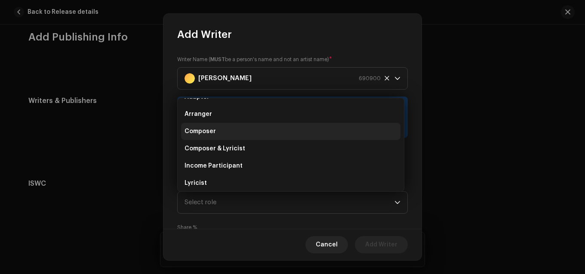
click at [215, 128] on li "Composer" at bounding box center [290, 131] width 219 height 17
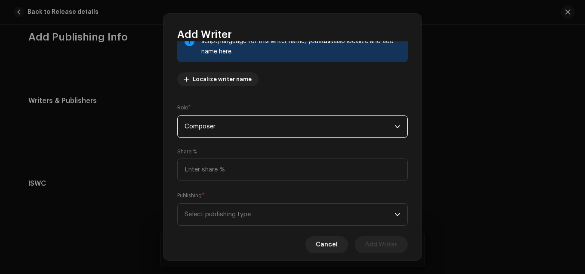
scroll to position [96, 0]
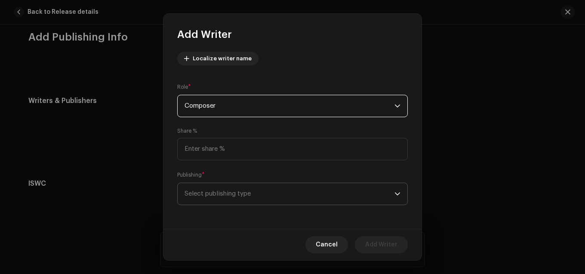
click at [241, 189] on span "Select publishing type" at bounding box center [290, 194] width 210 height 22
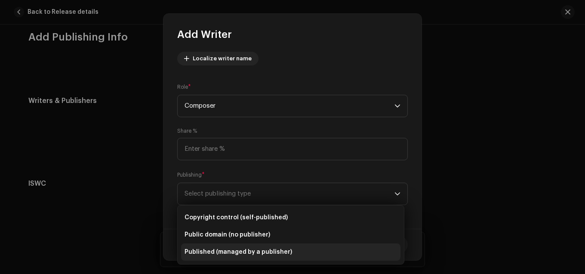
click at [253, 249] on span "Published (managed by a publisher)" at bounding box center [239, 251] width 108 height 9
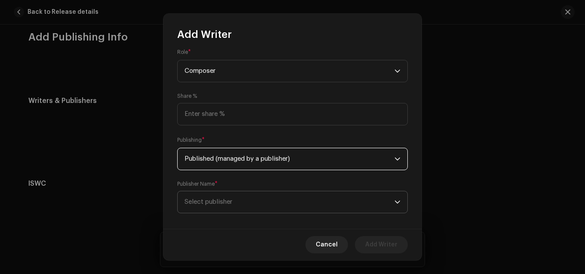
scroll to position [139, 0]
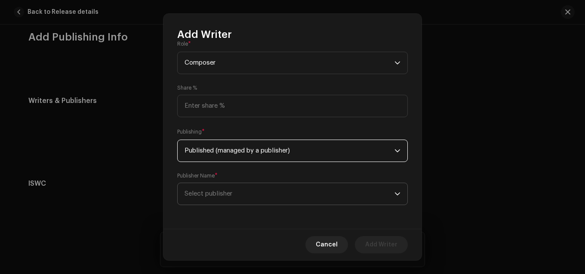
click at [260, 192] on span "Select publisher" at bounding box center [290, 194] width 210 height 22
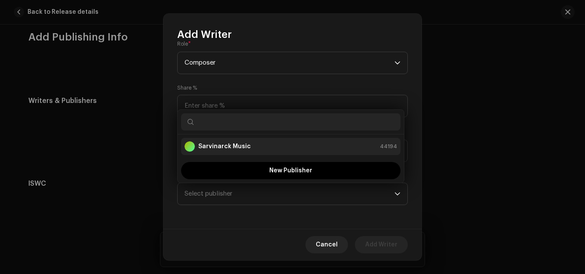
click at [244, 147] on strong "Sarvinarck Music" at bounding box center [224, 146] width 52 height 9
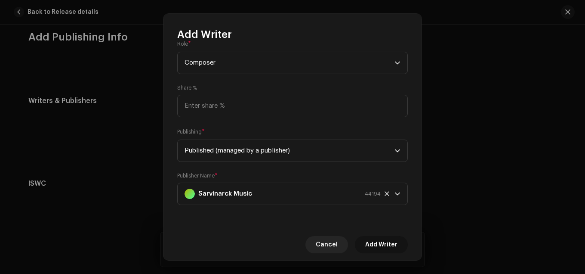
click at [389, 243] on span "Add Writer" at bounding box center [381, 244] width 32 height 17
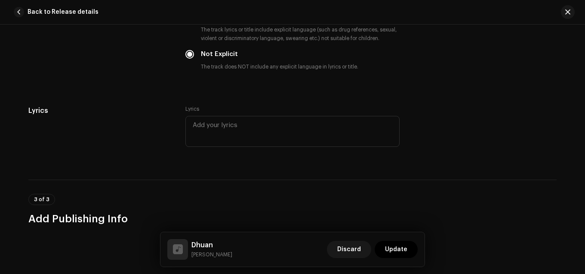
scroll to position [1504, 0]
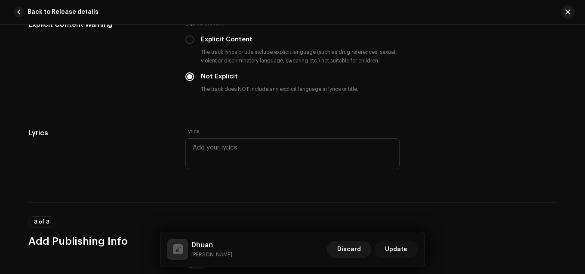
click at [400, 248] on span "Update" at bounding box center [396, 248] width 22 height 17
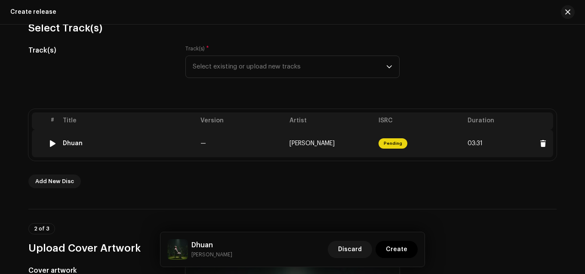
scroll to position [129, 0]
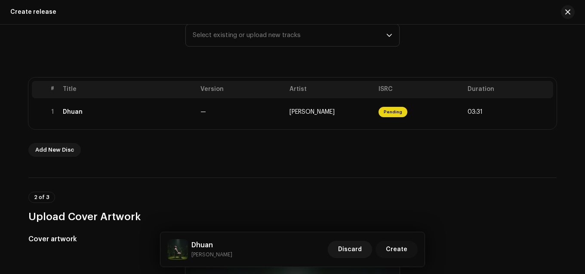
click at [401, 248] on span "Create" at bounding box center [397, 248] width 22 height 17
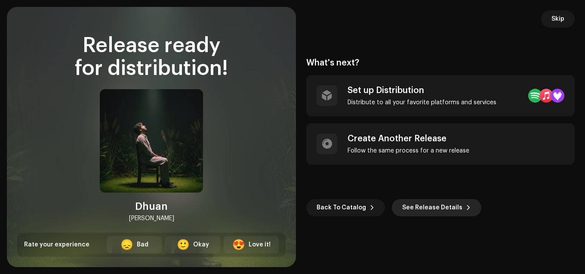
click at [443, 207] on span "See Release Details" at bounding box center [432, 207] width 60 height 17
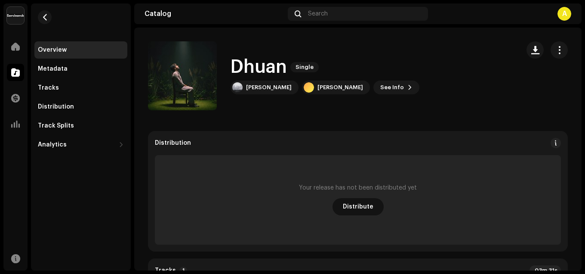
click at [353, 203] on span "Distribute" at bounding box center [358, 206] width 31 height 17
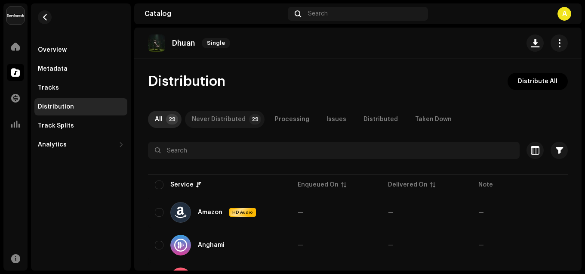
click at [234, 117] on div "Never Distributed" at bounding box center [219, 119] width 54 height 17
click at [162, 114] on div "All" at bounding box center [159, 119] width 8 height 17
click at [48, 15] on span "button" at bounding box center [45, 17] width 6 height 7
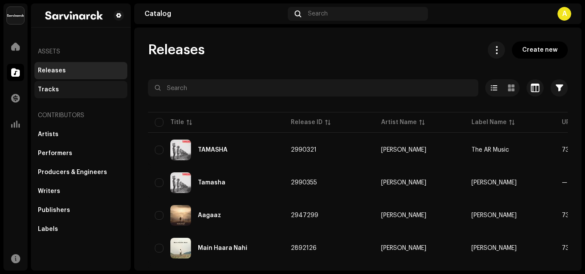
click at [57, 93] on div "Tracks" at bounding box center [80, 89] width 93 height 17
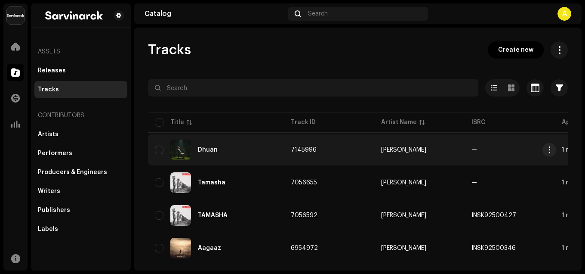
click at [255, 145] on div "Dhuan" at bounding box center [216, 149] width 122 height 21
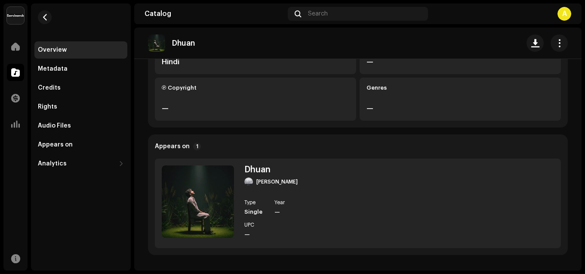
scroll to position [258, 0]
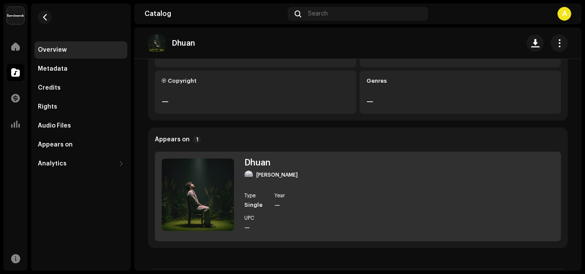
click at [319, 201] on div "[PERSON_NAME] Type Single Year — UPC —" at bounding box center [358, 195] width 406 height 89
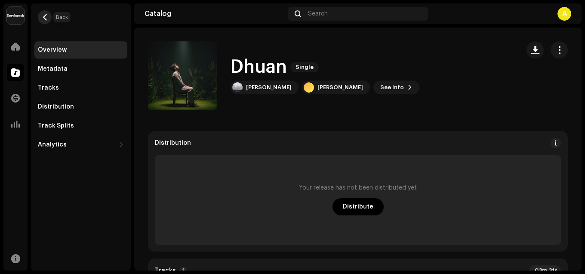
click at [46, 17] on span "button" at bounding box center [45, 17] width 6 height 7
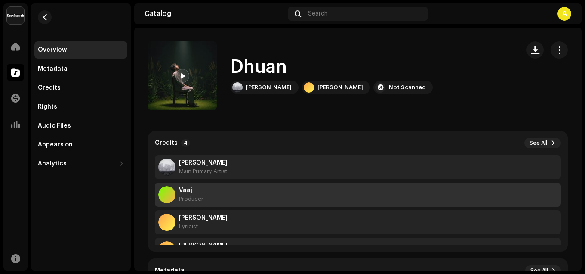
click at [194, 190] on strong "Vaaj" at bounding box center [191, 190] width 25 height 7
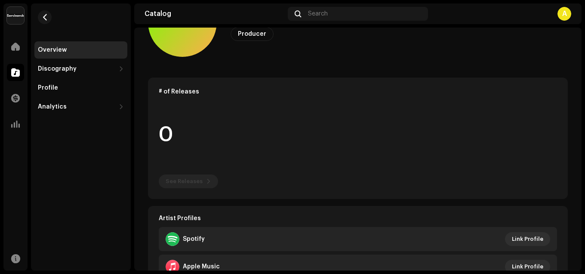
scroll to position [172, 0]
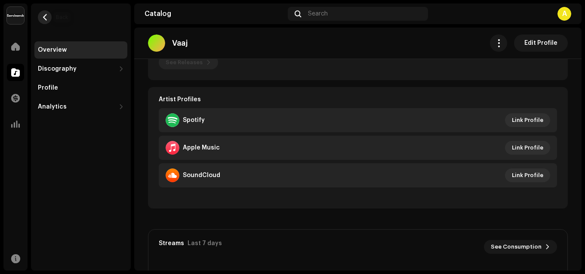
click at [38, 17] on button "button" at bounding box center [45, 17] width 14 height 14
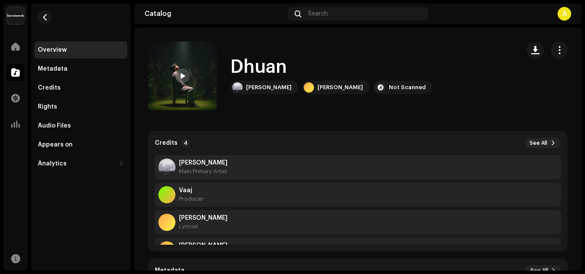
click at [182, 74] on span at bounding box center [182, 76] width 5 height 7
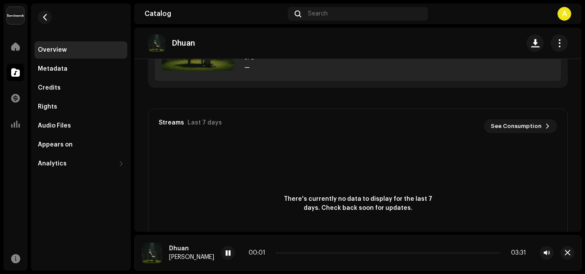
scroll to position [387, 0]
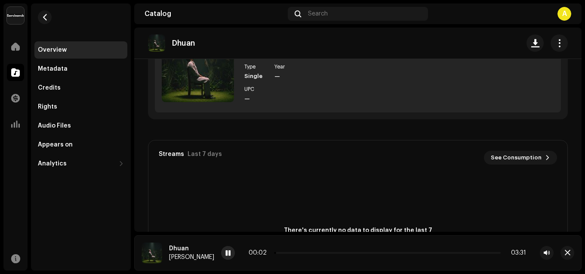
click at [225, 250] on span at bounding box center [227, 252] width 5 height 7
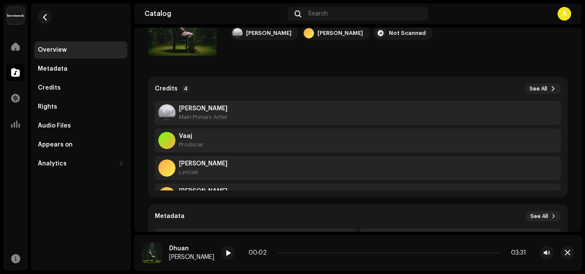
scroll to position [172, 0]
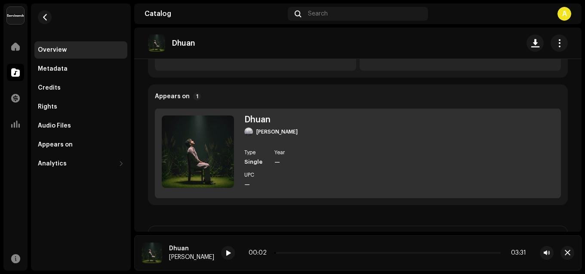
click at [325, 155] on div "[PERSON_NAME] Type Single Year — UPC —" at bounding box center [358, 152] width 406 height 89
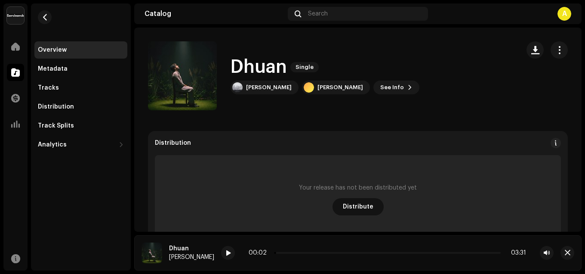
click at [359, 206] on span "Distribute" at bounding box center [358, 206] width 31 height 17
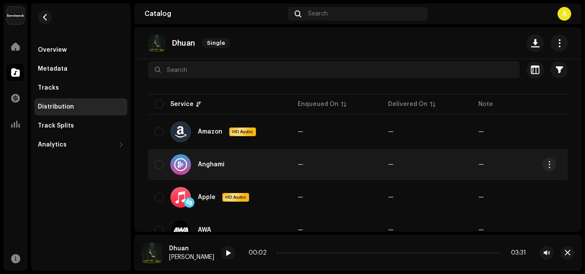
scroll to position [86, 0]
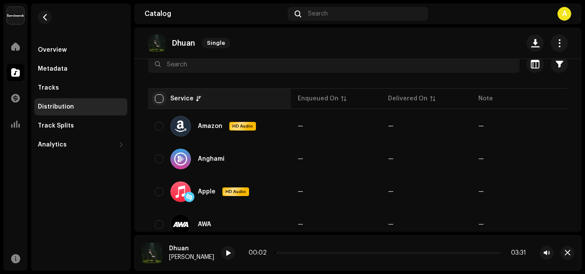
click at [157, 101] on input "checkbox" at bounding box center [159, 98] width 9 height 9
checkbox input "true"
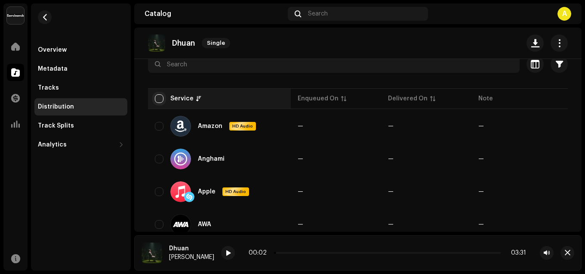
checkbox input "true"
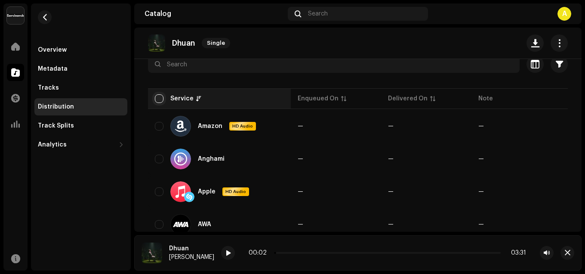
checkbox input "true"
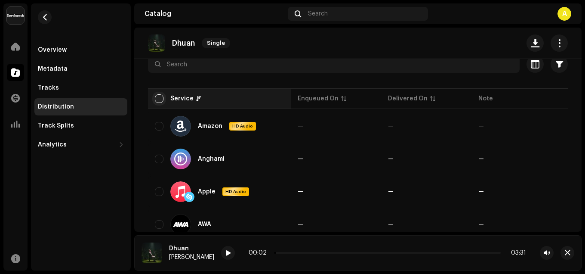
checkbox input "true"
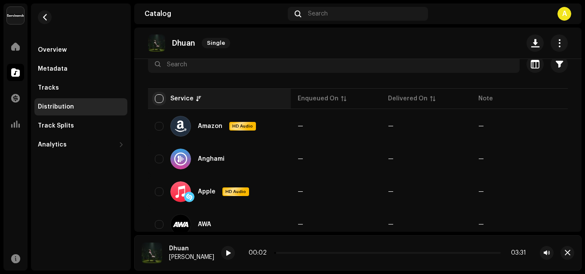
checkbox input "true"
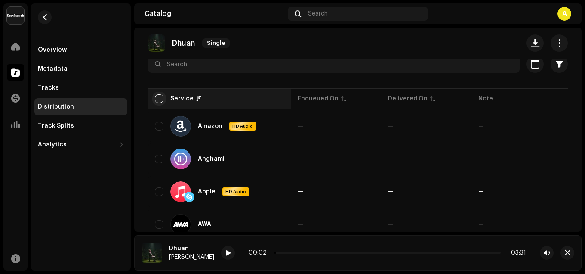
checkbox input "true"
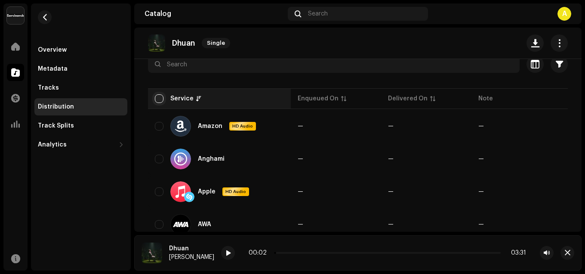
checkbox input "true"
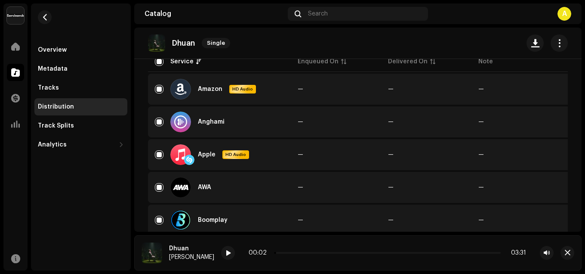
scroll to position [129, 0]
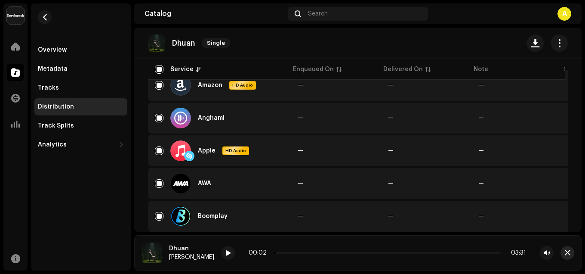
click at [566, 252] on span "button" at bounding box center [568, 252] width 6 height 7
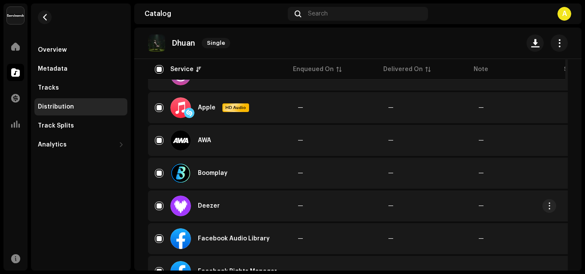
scroll to position [0, 0]
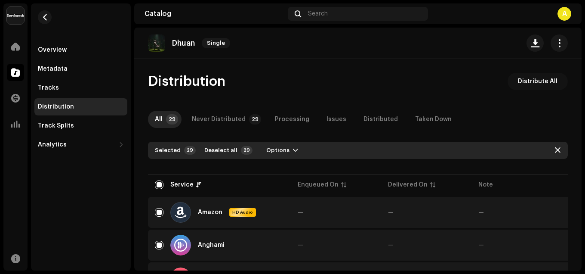
click at [529, 81] on span "Distribute All" at bounding box center [538, 81] width 40 height 17
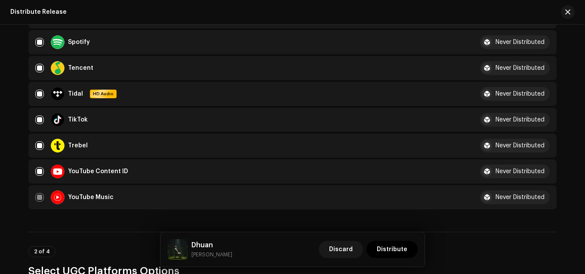
scroll to position [688, 0]
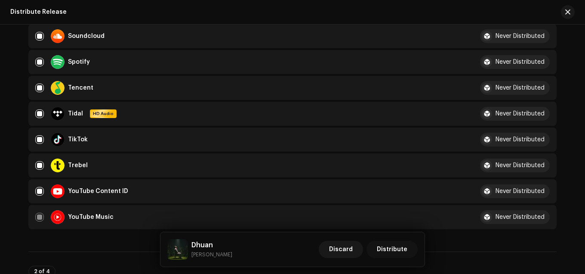
click at [395, 249] on span "Distribute" at bounding box center [392, 248] width 31 height 17
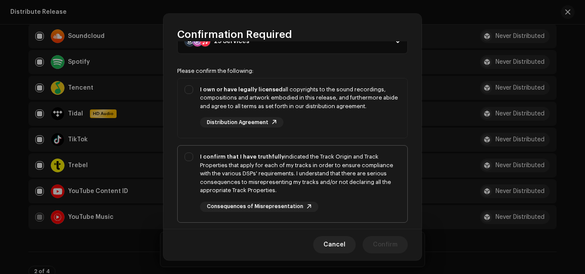
scroll to position [43, 0]
click at [189, 90] on div "I own or have legally licensed all copyrights to the sound recordings, composit…" at bounding box center [293, 106] width 230 height 56
checkbox input "true"
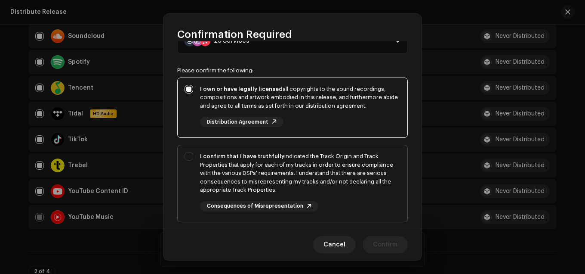
click at [188, 156] on div "I confirm that I have truthfully indicated the Track Origin and Track Propertie…" at bounding box center [293, 181] width 230 height 73
checkbox input "true"
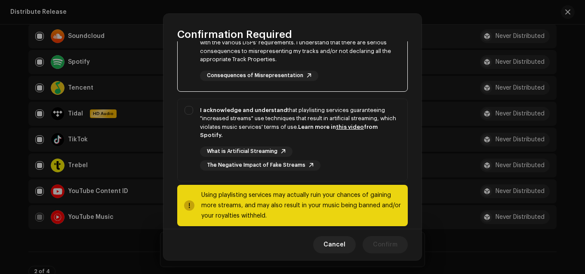
scroll to position [182, 0]
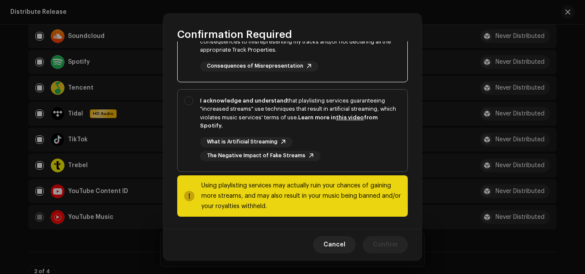
click at [191, 100] on div "I acknowledge and understand that playlisting services guaranteeing "increased …" at bounding box center [293, 128] width 230 height 78
checkbox input "true"
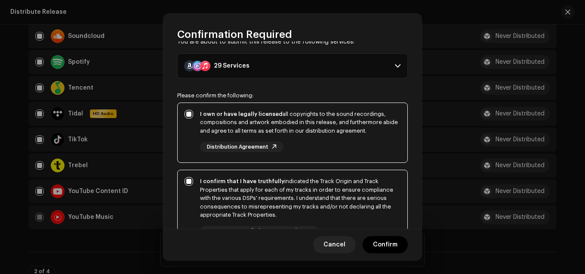
scroll to position [0, 0]
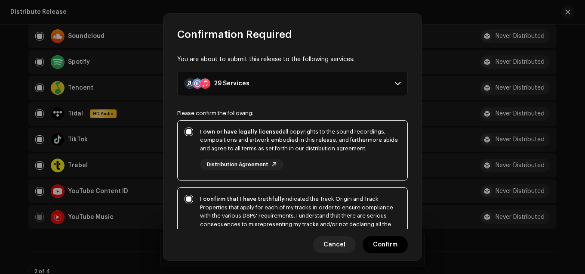
click at [395, 83] on span at bounding box center [398, 83] width 6 height 7
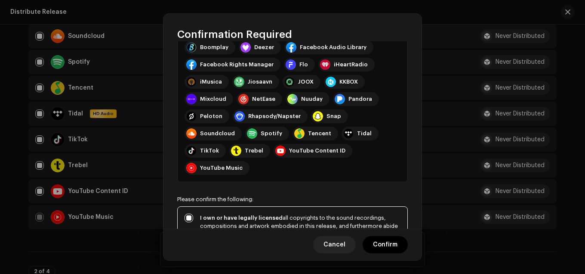
scroll to position [86, 0]
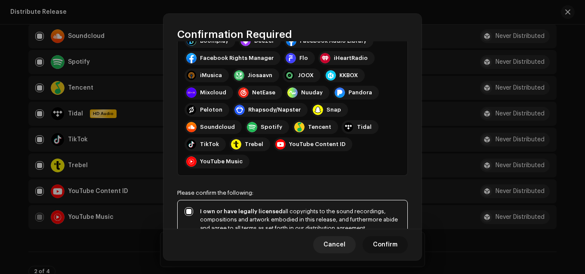
click at [394, 241] on span "Confirm" at bounding box center [385, 244] width 25 height 17
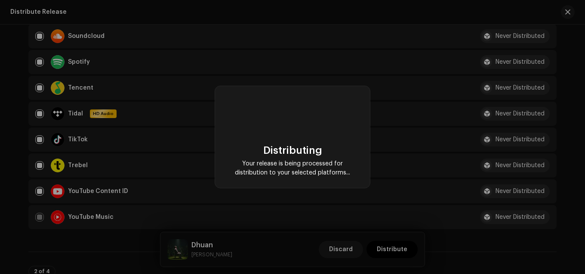
checkbox input "false"
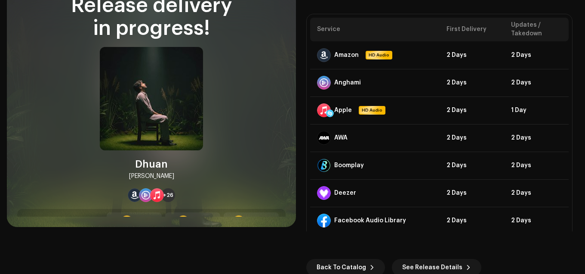
scroll to position [42, 0]
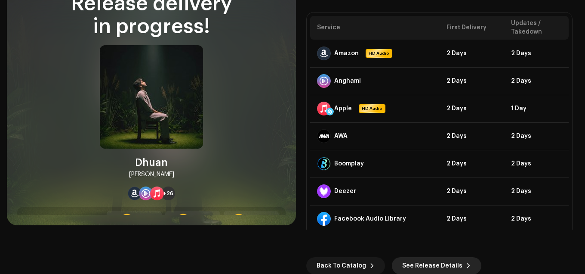
click at [452, 264] on span "See Release Details" at bounding box center [432, 265] width 60 height 17
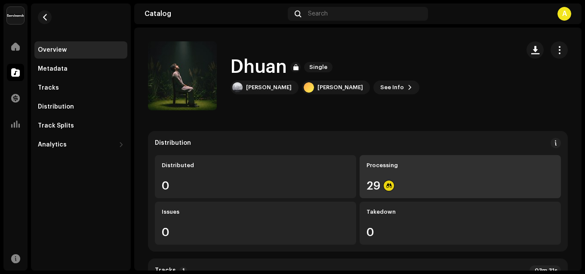
click at [394, 169] on div "Processing 29" at bounding box center [460, 176] width 201 height 43
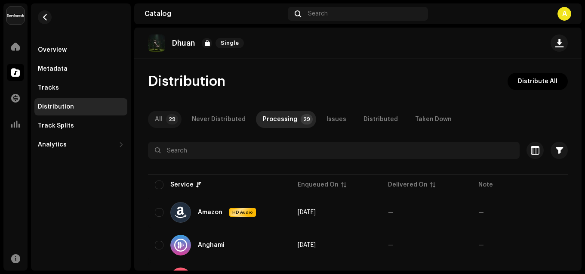
click at [171, 121] on p-badge "29" at bounding box center [172, 119] width 12 height 10
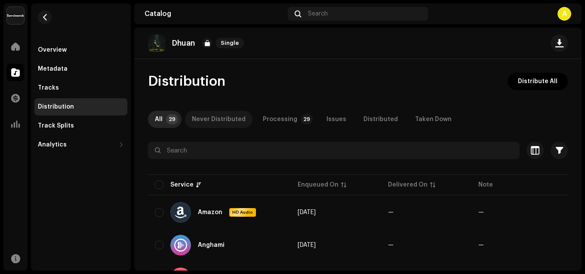
click at [240, 119] on div "Never Distributed" at bounding box center [219, 119] width 54 height 17
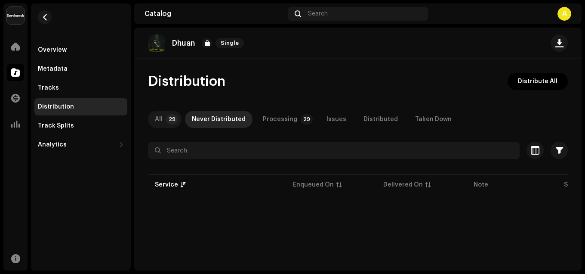
click at [170, 120] on p-badge "29" at bounding box center [172, 119] width 12 height 10
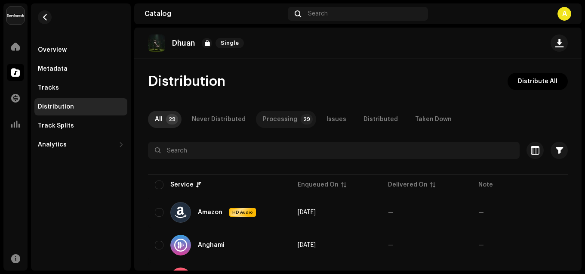
click at [306, 119] on p-tab "Processing 29" at bounding box center [286, 119] width 60 height 17
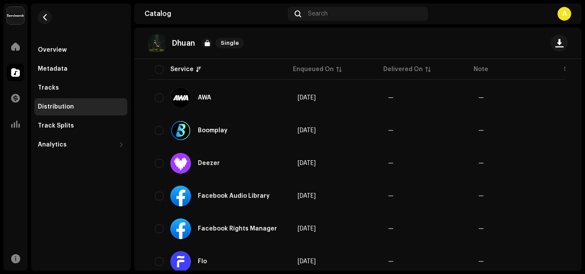
scroll to position [43, 0]
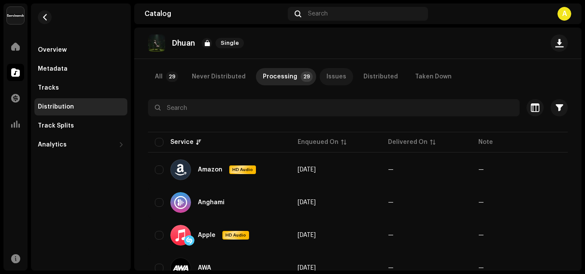
click at [326, 78] on div "Issues" at bounding box center [336, 76] width 20 height 17
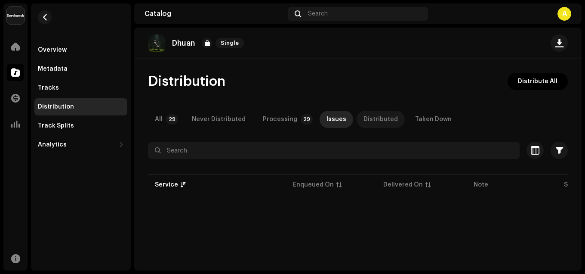
click at [367, 124] on div "Distributed" at bounding box center [380, 119] width 34 height 17
click at [270, 120] on div "Processing" at bounding box center [280, 119] width 34 height 17
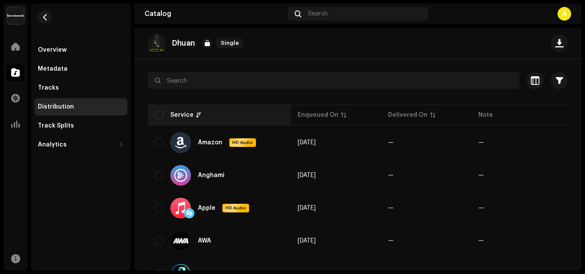
scroll to position [86, 0]
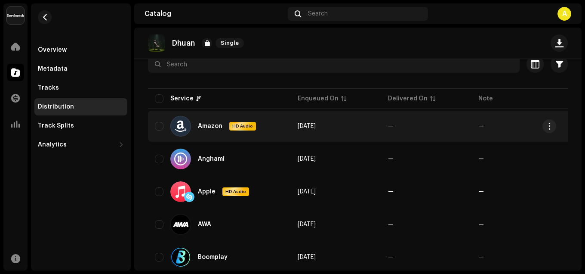
click at [435, 122] on td "—" at bounding box center [426, 126] width 90 height 31
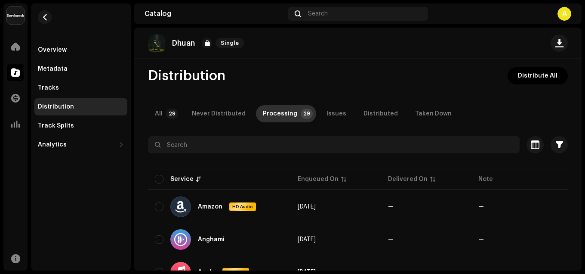
scroll to position [0, 0]
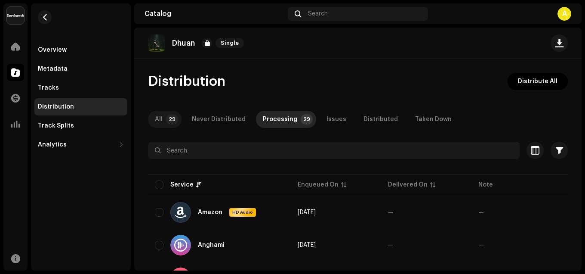
click at [168, 118] on p-badge "29" at bounding box center [172, 119] width 12 height 10
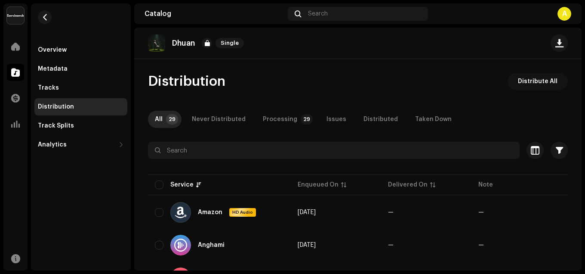
click at [536, 83] on span "Distribute All" at bounding box center [538, 81] width 40 height 17
click at [389, 77] on div "Not Eligible For Distribution The selected services are not eligible for distri…" at bounding box center [292, 137] width 585 height 274
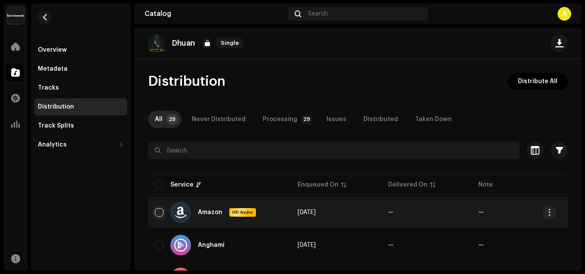
click at [161, 208] on input "checkbox" at bounding box center [159, 212] width 9 height 9
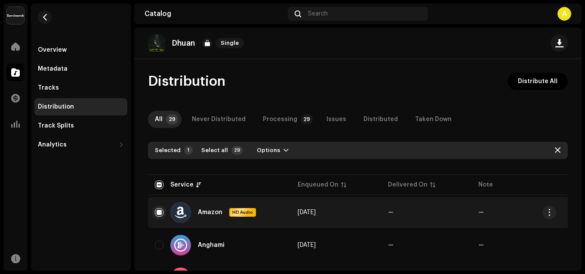
click at [161, 208] on input "Row Selected" at bounding box center [159, 212] width 9 height 9
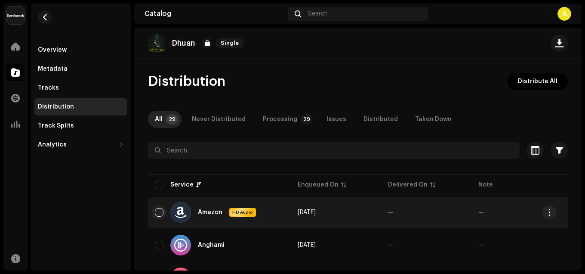
click at [161, 208] on input "Row Unselected" at bounding box center [159, 212] width 9 height 9
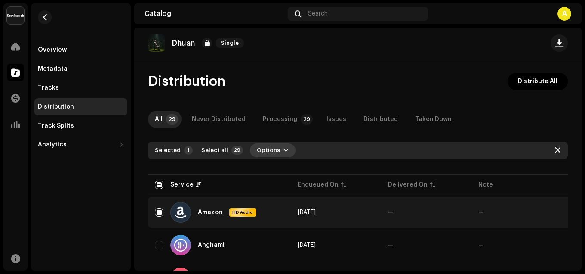
click at [274, 143] on button "Options" at bounding box center [273, 150] width 46 height 14
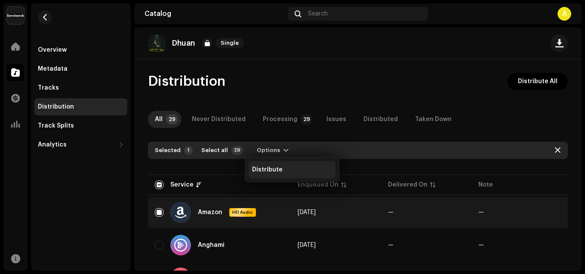
click at [268, 170] on span "Distribute" at bounding box center [267, 169] width 31 height 7
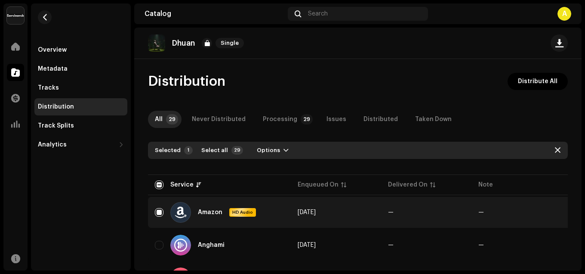
click at [459, 135] on div "Not Eligible For Distribution A release that has status In Inspection with any …" at bounding box center [292, 137] width 585 height 274
click at [162, 206] on div "Amazon HD Audio" at bounding box center [219, 212] width 129 height 21
click at [157, 209] on input "Row Selected" at bounding box center [159, 212] width 9 height 9
checkbox input "false"
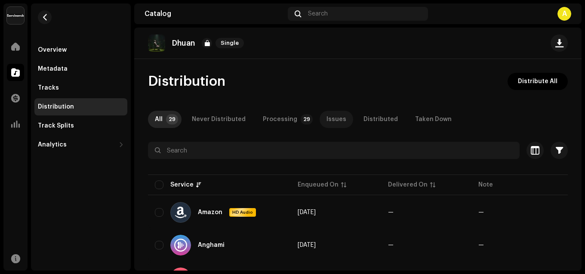
click at [326, 118] on div "Issues" at bounding box center [336, 119] width 20 height 17
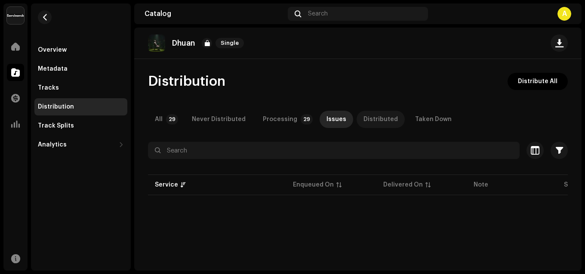
click at [364, 118] on div "Distributed" at bounding box center [380, 119] width 34 height 17
click at [419, 116] on div "Taken Down" at bounding box center [433, 119] width 37 height 17
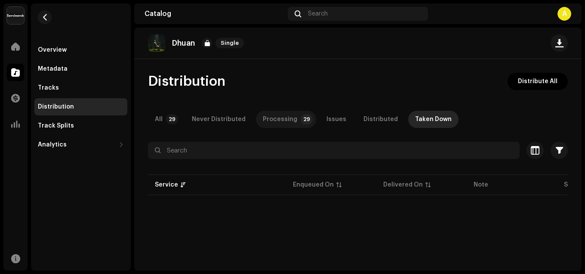
click at [263, 117] on div "Processing" at bounding box center [280, 119] width 34 height 17
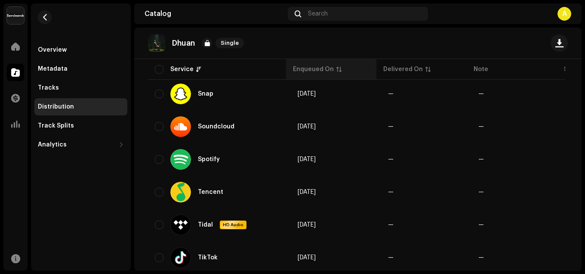
scroll to position [893, 0]
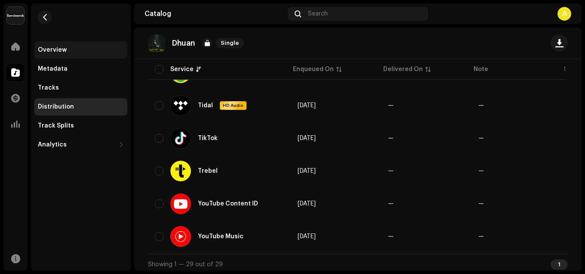
click at [55, 44] on div "Overview" at bounding box center [80, 49] width 93 height 17
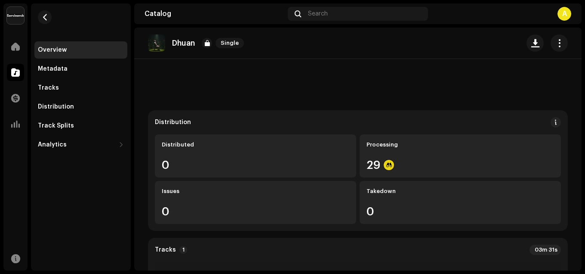
scroll to position [18, 0]
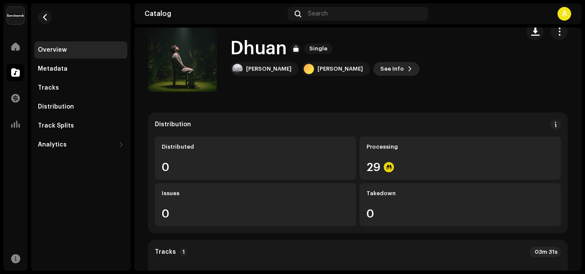
click at [380, 70] on span "See Info" at bounding box center [392, 68] width 24 height 17
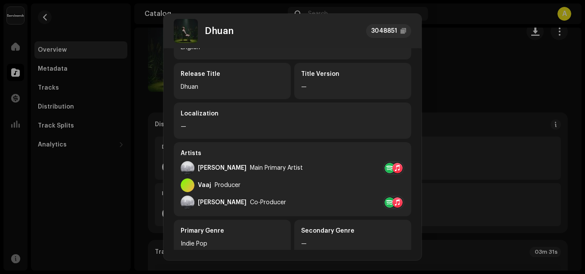
scroll to position [0, 0]
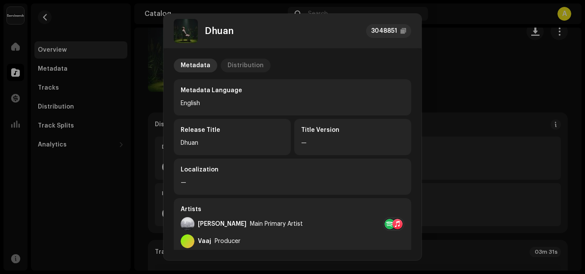
click at [246, 60] on div "Distribution" at bounding box center [246, 65] width 36 height 14
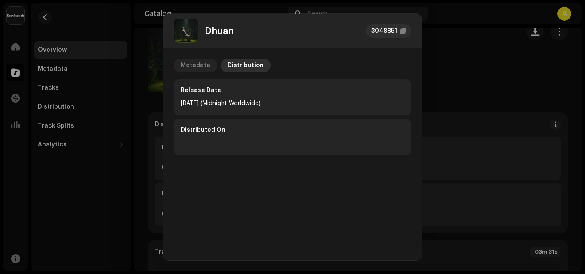
click at [192, 66] on div "Metadata" at bounding box center [196, 65] width 30 height 14
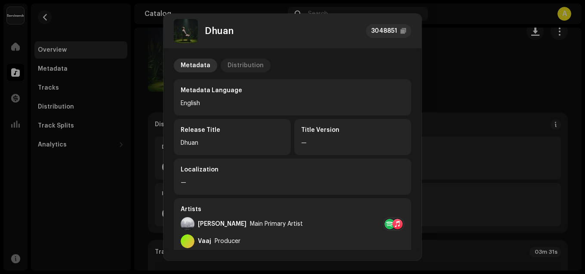
click at [239, 60] on div "Distribution" at bounding box center [246, 65] width 36 height 14
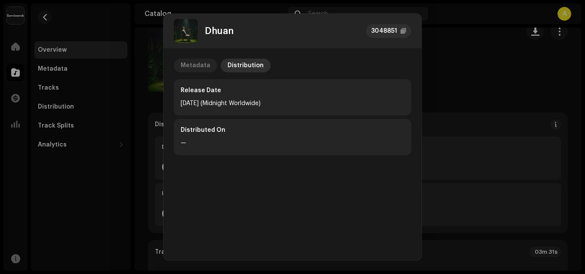
click at [196, 61] on div "Metadata" at bounding box center [196, 65] width 30 height 14
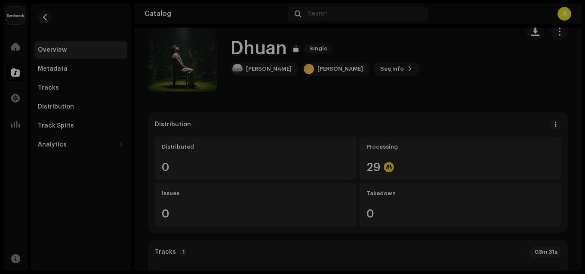
click at [454, 41] on div "Dhuan 3048851 Metadata Distribution Metadata Language English Release Title Dhu…" at bounding box center [292, 137] width 585 height 274
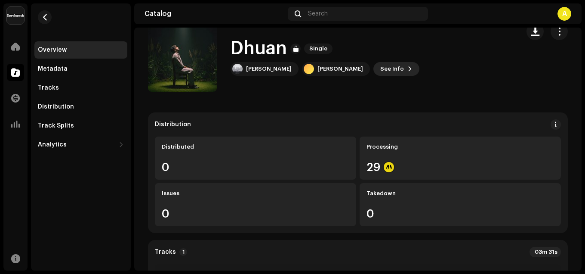
click at [380, 69] on span "See Info" at bounding box center [392, 68] width 24 height 17
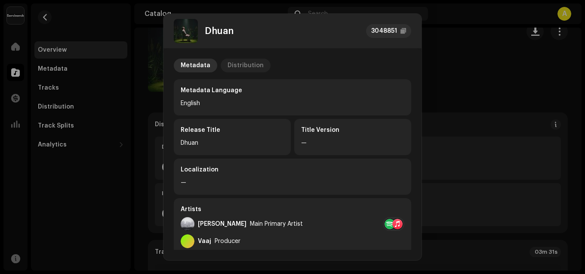
click at [236, 59] on div "Distribution" at bounding box center [246, 65] width 36 height 14
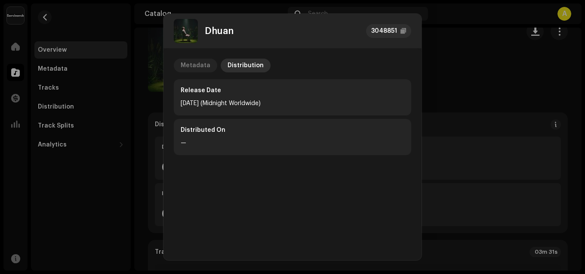
click at [193, 64] on div "Metadata" at bounding box center [196, 65] width 30 height 14
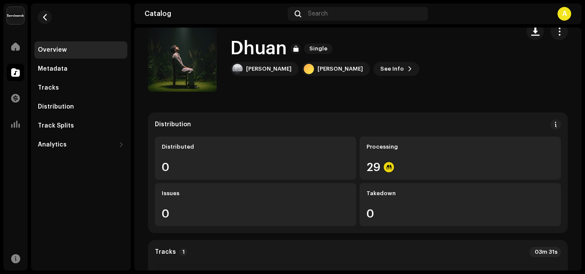
click at [430, 33] on div "Dhuan 3048851 Metadata Distribution Metadata Language English Release Title Dhu…" at bounding box center [292, 137] width 585 height 274
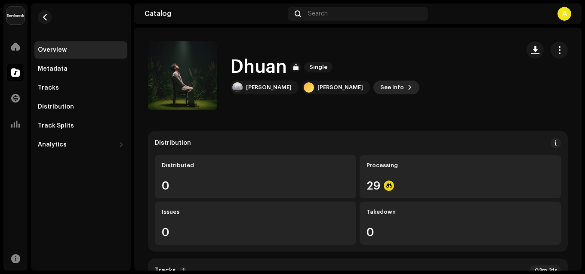
click at [375, 89] on button "See Info" at bounding box center [396, 87] width 46 height 14
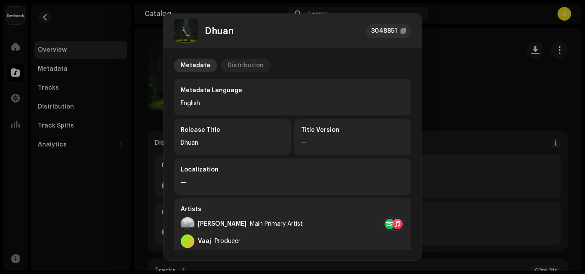
click at [249, 66] on div "Distribution" at bounding box center [246, 65] width 36 height 14
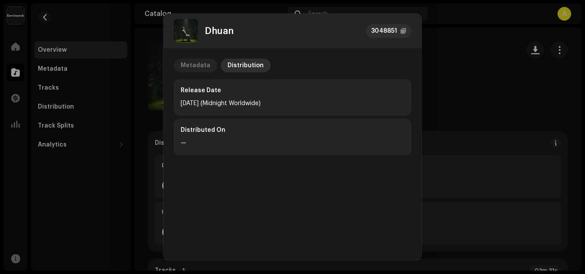
click at [202, 65] on div "Metadata" at bounding box center [196, 65] width 30 height 14
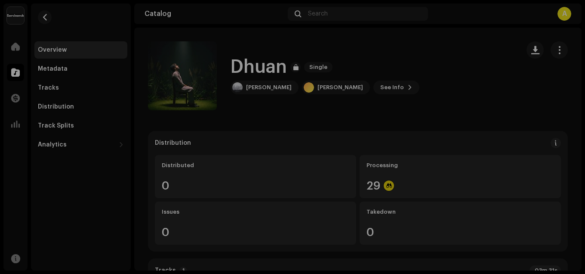
click at [458, 63] on div "Dhuan 3048851 Metadata Distribution Metadata Language English Release Title Dhu…" at bounding box center [292, 137] width 585 height 274
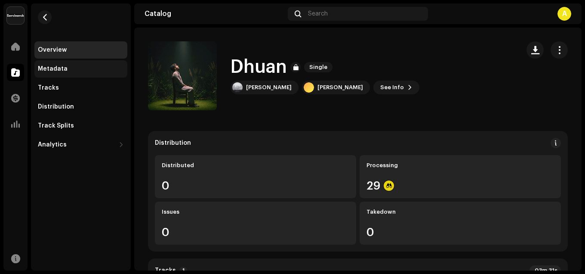
click at [57, 74] on div "Metadata" at bounding box center [80, 68] width 93 height 17
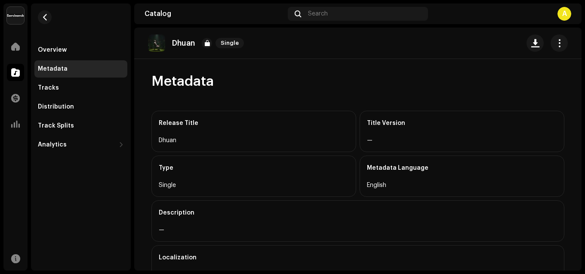
click at [367, 141] on div "—" at bounding box center [462, 140] width 190 height 10
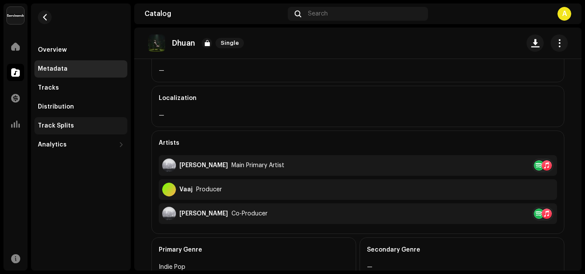
scroll to position [157, 0]
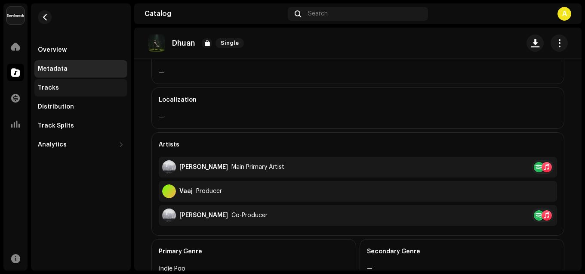
click at [62, 82] on div "Tracks" at bounding box center [80, 87] width 93 height 17
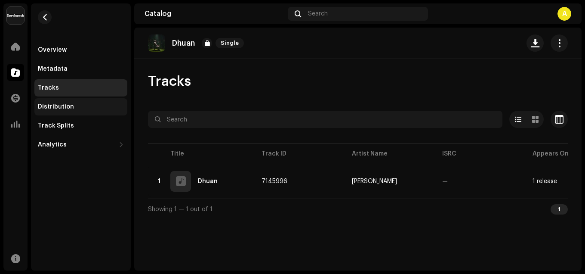
click at [58, 108] on div "Distribution" at bounding box center [56, 106] width 36 height 7
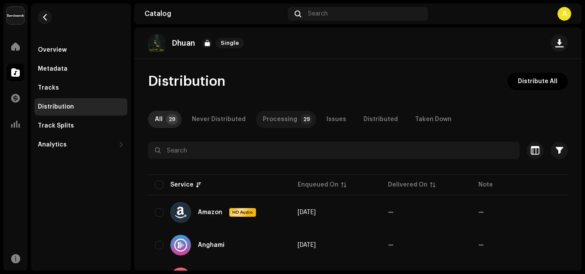
click at [278, 120] on div "Processing" at bounding box center [280, 119] width 34 height 17
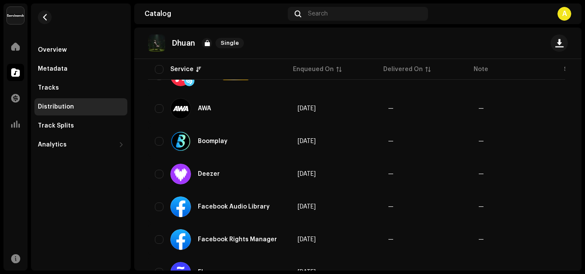
scroll to position [43, 0]
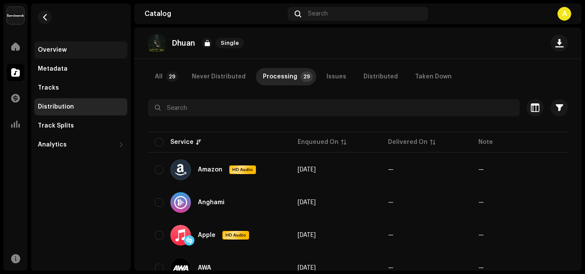
click at [60, 48] on div "Overview" at bounding box center [52, 49] width 29 height 7
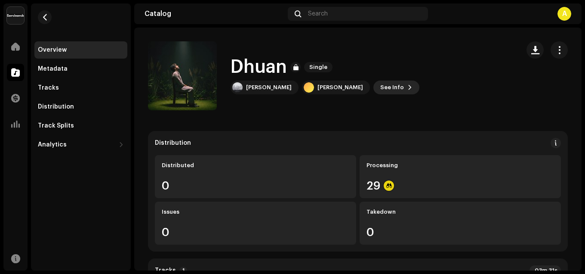
click at [380, 92] on span "See Info" at bounding box center [392, 87] width 24 height 17
click at [461, 60] on div "Dhuan 3048851 Metadata Distribution Metadata Language English Release Title Dhu…" at bounding box center [292, 137] width 585 height 274
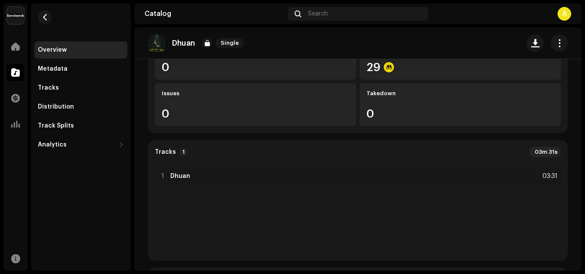
scroll to position [86, 0]
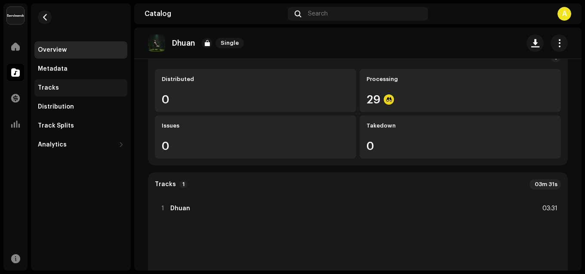
click at [49, 88] on div "Tracks" at bounding box center [48, 87] width 21 height 7
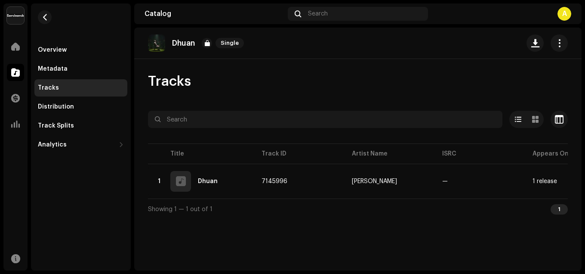
drag, startPoint x: 286, startPoint y: 197, endPoint x: 387, endPoint y: 200, distance: 100.3
click at [387, 200] on div "Selected 0 Options Filters Distribution status In progress Not started Creation…" at bounding box center [358, 165] width 420 height 108
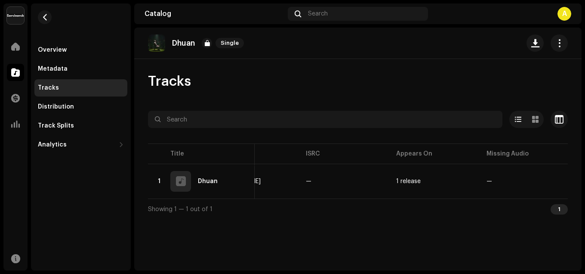
scroll to position [0, 138]
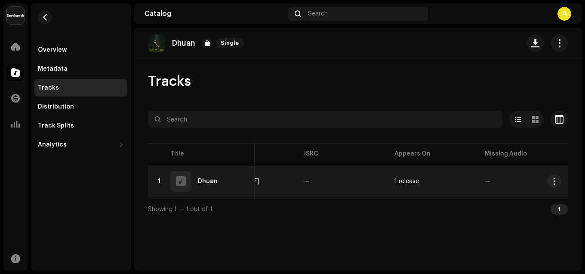
click at [430, 180] on re-a-table-link "1 release" at bounding box center [432, 181] width 77 height 6
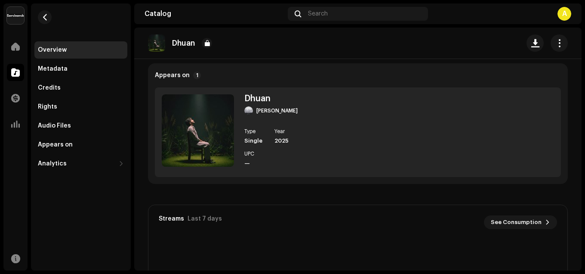
scroll to position [344, 0]
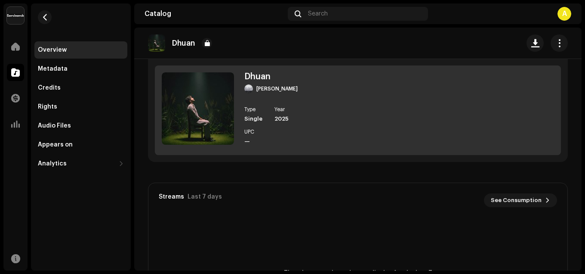
click at [286, 117] on div "2025" at bounding box center [285, 118] width 23 height 7
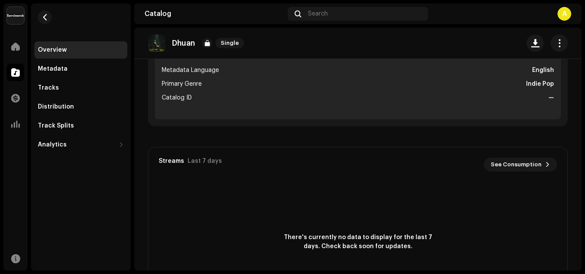
scroll to position [387, 0]
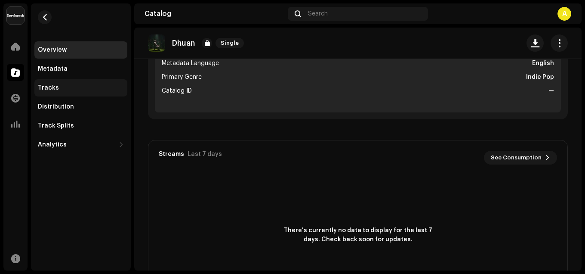
click at [45, 83] on div "Tracks" at bounding box center [80, 87] width 93 height 17
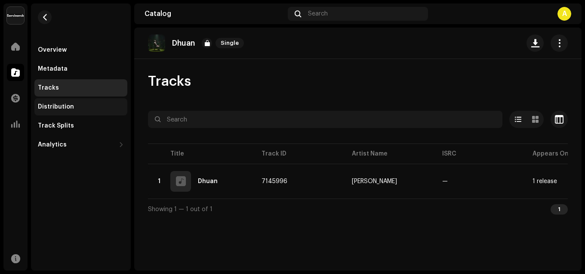
click at [59, 108] on div "Distribution" at bounding box center [56, 106] width 36 height 7
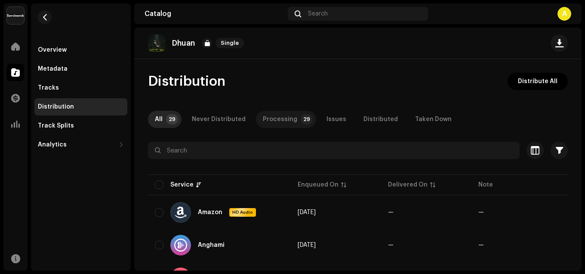
click at [276, 116] on div "Processing" at bounding box center [280, 119] width 34 height 17
click at [165, 117] on p-tab "All 29" at bounding box center [165, 119] width 34 height 17
click at [22, 45] on div at bounding box center [15, 46] width 17 height 17
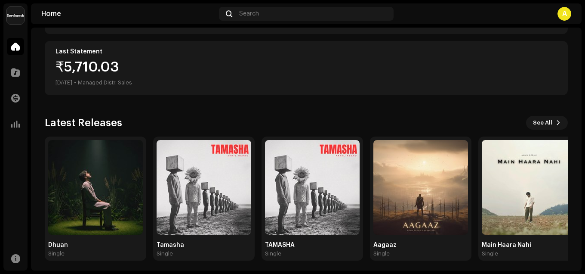
scroll to position [215, 0]
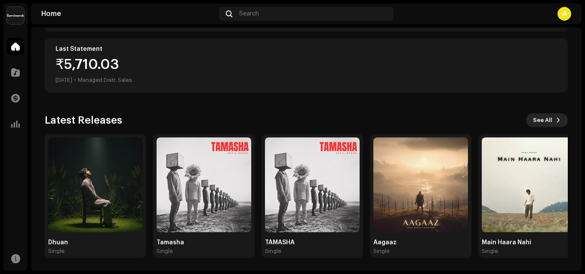
click at [541, 121] on span "See All" at bounding box center [542, 119] width 19 height 17
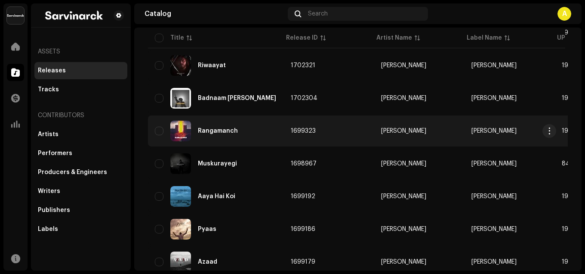
scroll to position [645, 0]
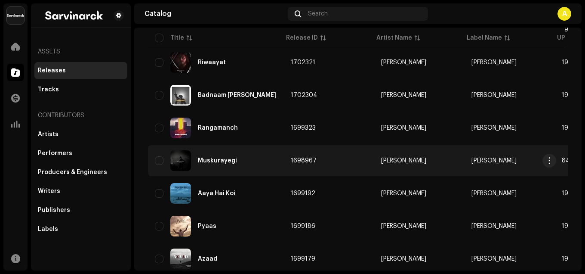
click at [214, 157] on div "Muskurayegi" at bounding box center [217, 160] width 39 height 6
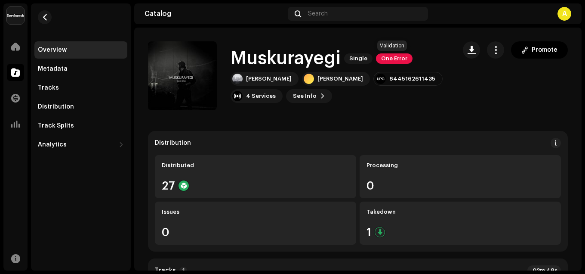
click at [399, 57] on span "One Error" at bounding box center [394, 58] width 37 height 10
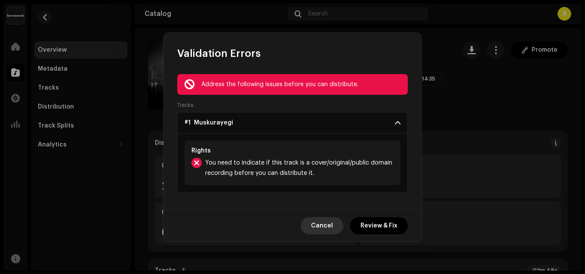
click at [328, 227] on span "Cancel" at bounding box center [322, 225] width 22 height 17
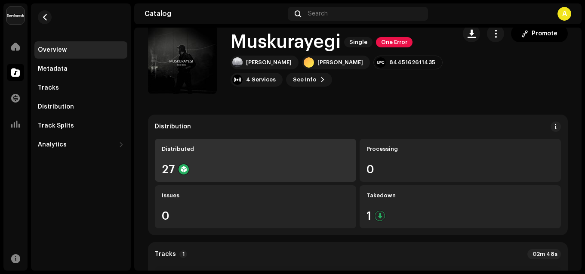
scroll to position [43, 0]
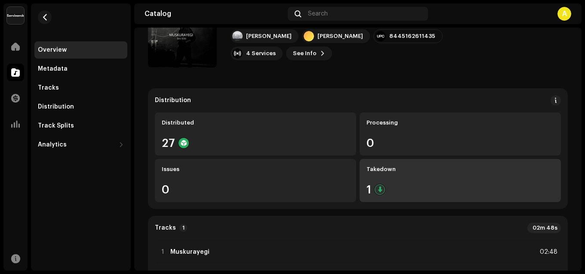
click at [375, 178] on div "Takedown 1" at bounding box center [460, 180] width 201 height 43
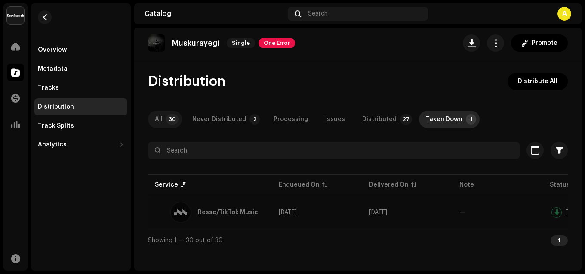
click at [166, 121] on p-badge "30" at bounding box center [172, 119] width 12 height 10
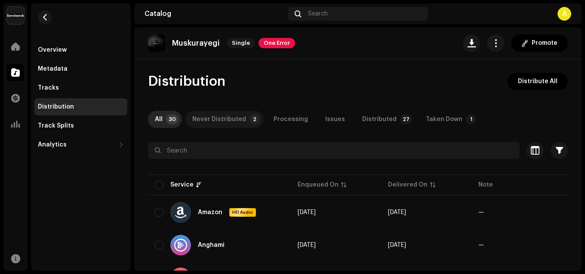
click at [237, 127] on div "Never Distributed" at bounding box center [219, 119] width 54 height 17
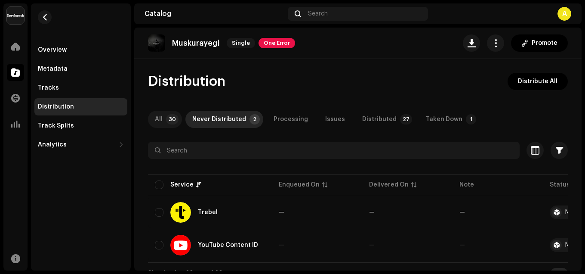
click at [165, 120] on p-tab "All 30" at bounding box center [165, 119] width 34 height 17
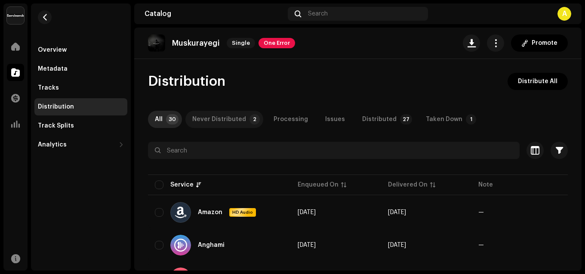
click at [198, 120] on div "Never Distributed" at bounding box center [219, 119] width 54 height 17
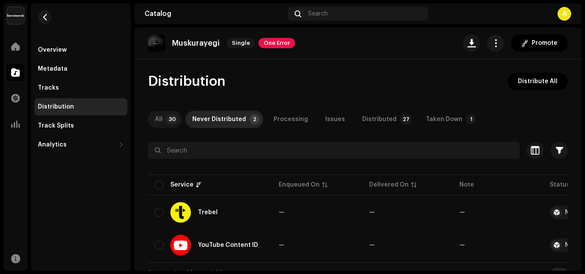
click at [164, 121] on p-tab "All 30" at bounding box center [165, 119] width 34 height 17
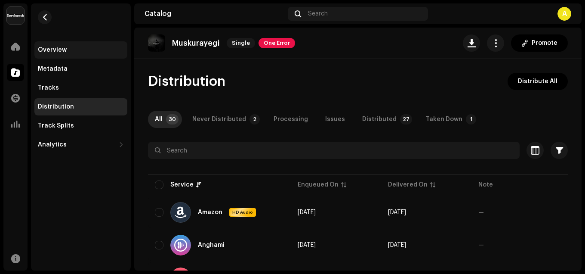
click at [55, 51] on div "Overview" at bounding box center [52, 49] width 29 height 7
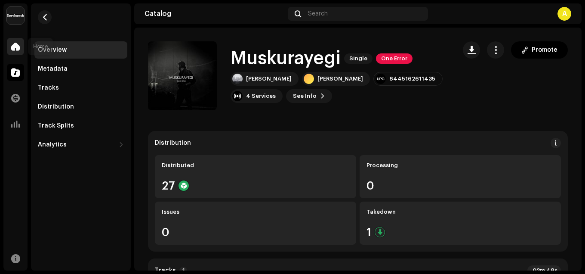
click at [16, 50] on div at bounding box center [15, 46] width 17 height 17
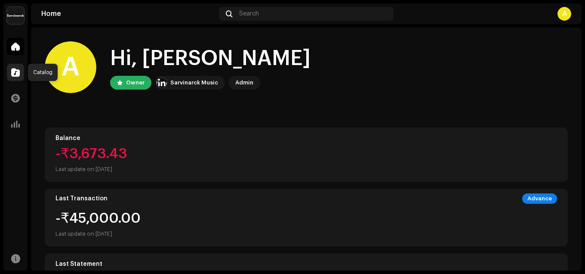
click at [13, 76] on span at bounding box center [15, 72] width 9 height 7
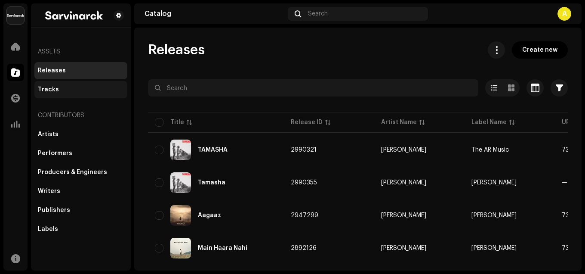
click at [51, 89] on div "Tracks" at bounding box center [48, 89] width 21 height 7
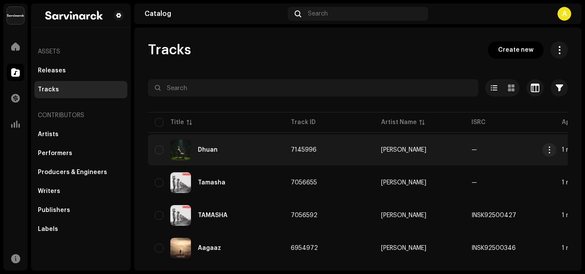
click at [298, 154] on td "7145996" at bounding box center [329, 149] width 90 height 31
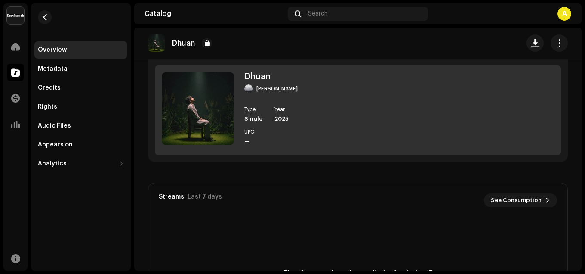
click at [338, 129] on div "Dhuan [PERSON_NAME] Type Single Year [DATE] UPC —" at bounding box center [358, 109] width 406 height 89
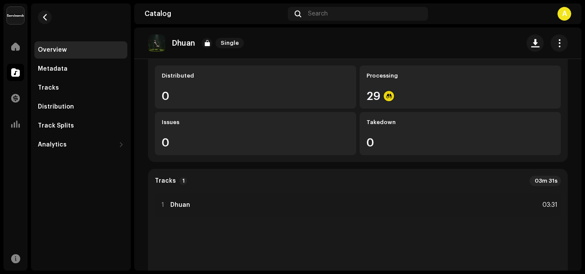
scroll to position [86, 0]
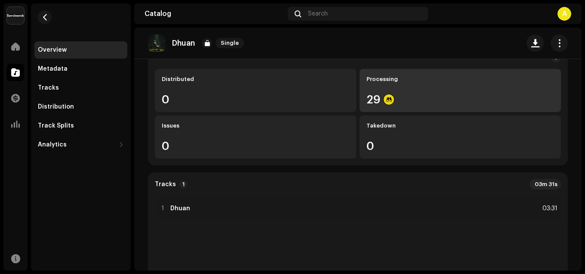
click at [405, 98] on div "29" at bounding box center [460, 99] width 188 height 11
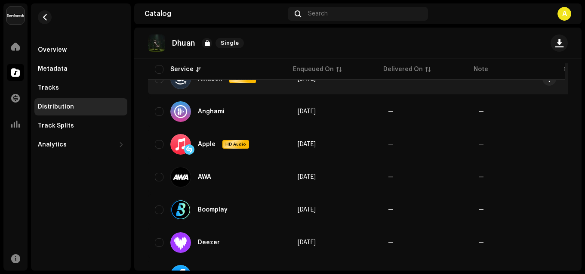
scroll to position [172, 0]
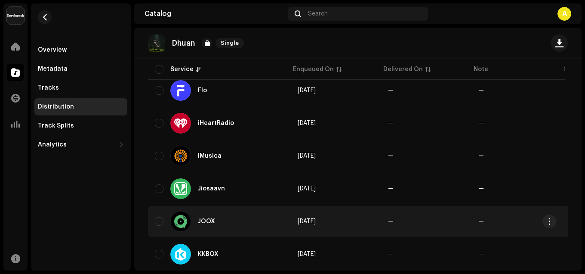
scroll to position [387, 0]
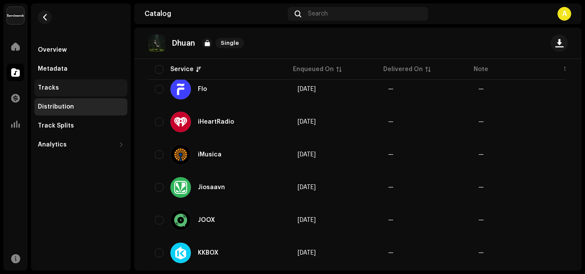
click at [53, 91] on div "Tracks" at bounding box center [48, 87] width 21 height 7
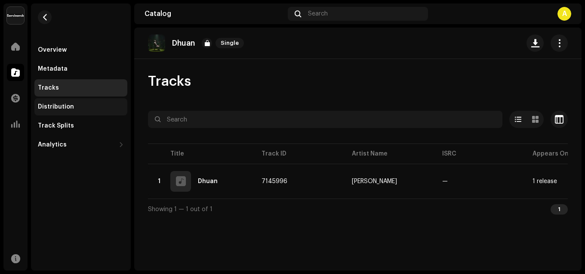
click at [55, 109] on div "Distribution" at bounding box center [56, 106] width 36 height 7
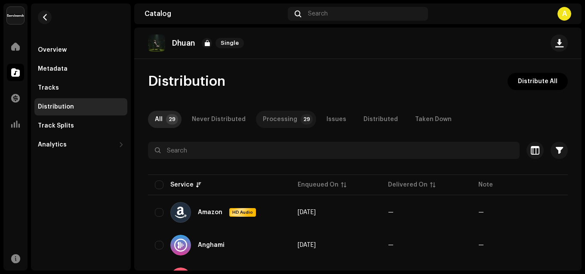
click at [285, 115] on div "Processing" at bounding box center [280, 119] width 34 height 17
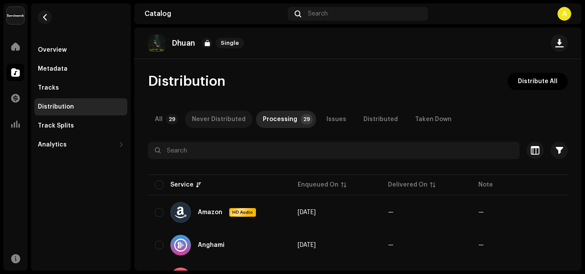
click at [211, 119] on div "Never Distributed" at bounding box center [219, 119] width 54 height 17
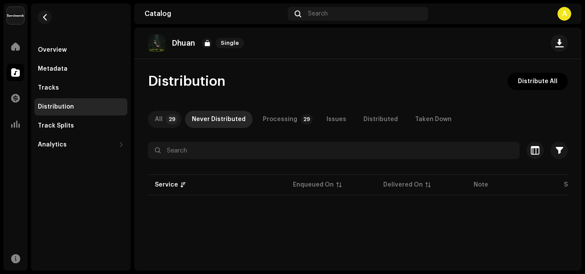
click at [167, 117] on p-badge "29" at bounding box center [172, 119] width 12 height 10
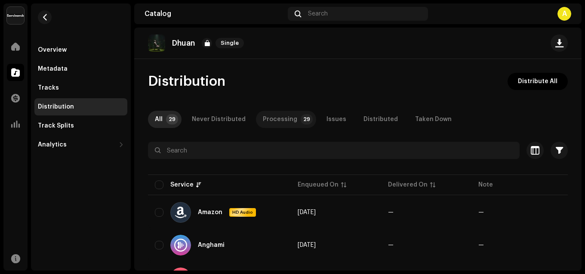
click at [273, 123] on div "Processing" at bounding box center [280, 119] width 34 height 17
click at [363, 122] on div "Distributed" at bounding box center [380, 119] width 34 height 17
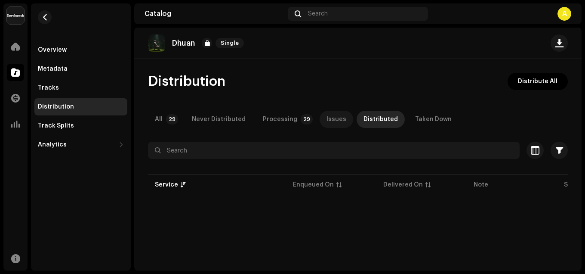
click at [326, 118] on div "Issues" at bounding box center [336, 119] width 20 height 17
click at [417, 122] on div "Taken Down" at bounding box center [433, 119] width 37 height 17
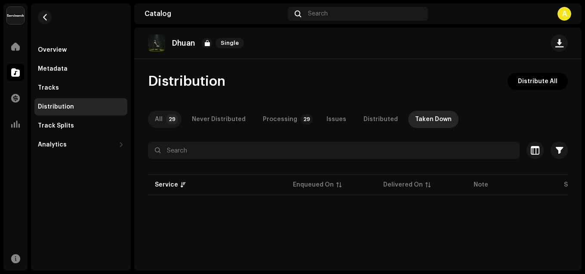
click at [166, 118] on p-badge "29" at bounding box center [172, 119] width 12 height 10
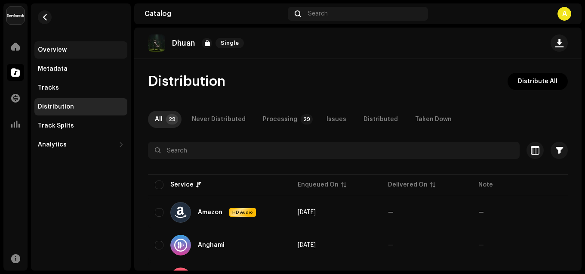
click at [52, 45] on div "Overview" at bounding box center [80, 49] width 93 height 17
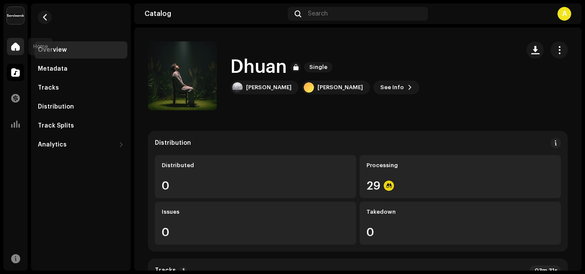
click at [19, 44] on span at bounding box center [15, 46] width 9 height 7
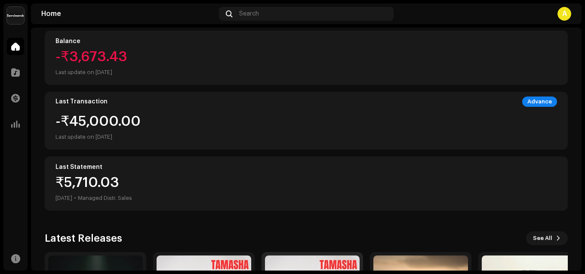
scroll to position [215, 0]
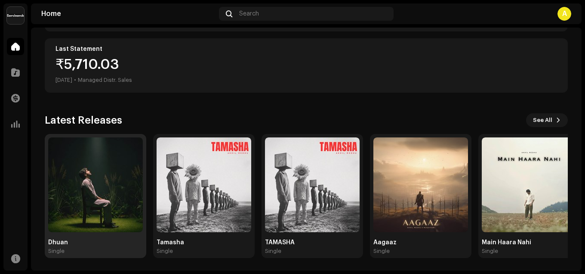
click at [97, 193] on img at bounding box center [95, 184] width 95 height 95
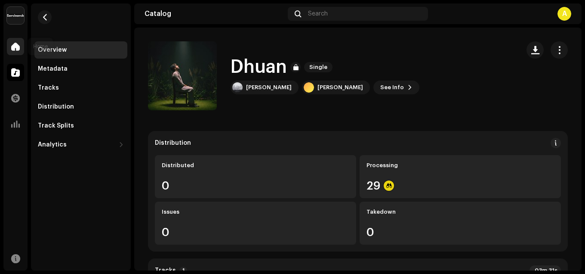
click at [15, 40] on div at bounding box center [15, 46] width 17 height 17
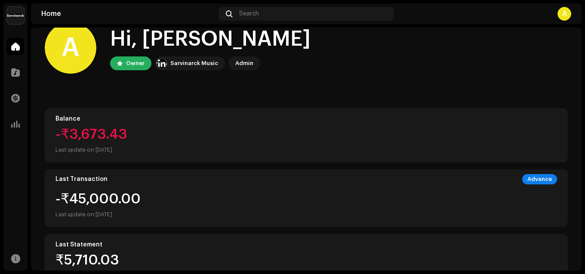
scroll to position [43, 0]
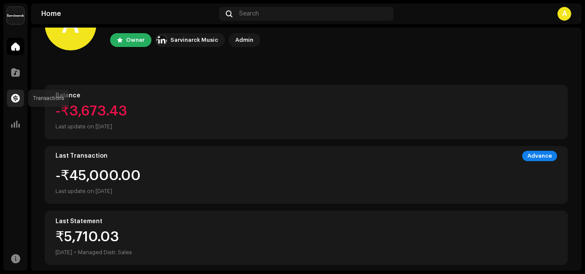
click at [14, 101] on span at bounding box center [15, 98] width 9 height 7
click at [20, 75] on div at bounding box center [15, 72] width 17 height 17
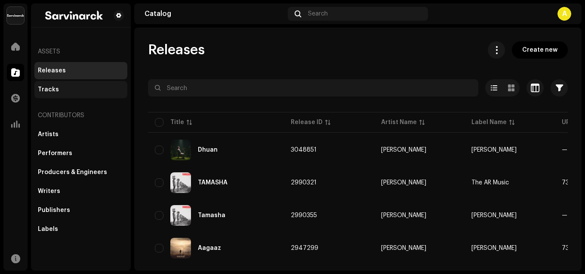
click at [60, 89] on div "Tracks" at bounding box center [81, 89] width 86 height 7
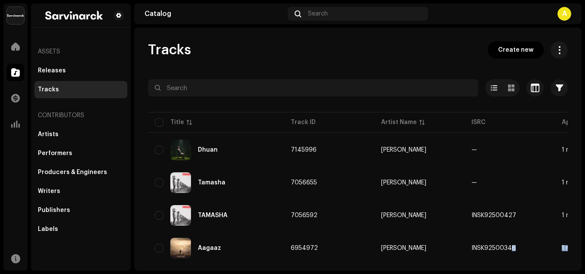
drag, startPoint x: 279, startPoint y: 265, endPoint x: 516, endPoint y: 230, distance: 239.2
click at [562, 121] on div "Appears On" at bounding box center [580, 122] width 36 height 9
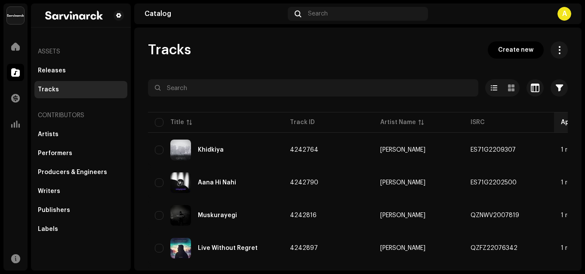
click at [561, 121] on div "Appears On" at bounding box center [579, 122] width 36 height 9
click at [181, 121] on div "Title" at bounding box center [177, 122] width 14 height 9
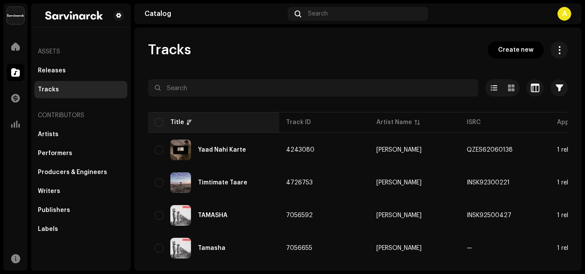
click at [181, 121] on div "Title" at bounding box center [177, 122] width 14 height 9
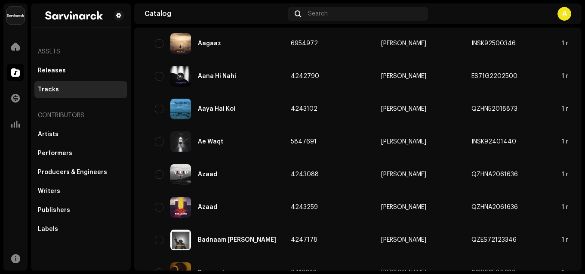
scroll to position [133, 0]
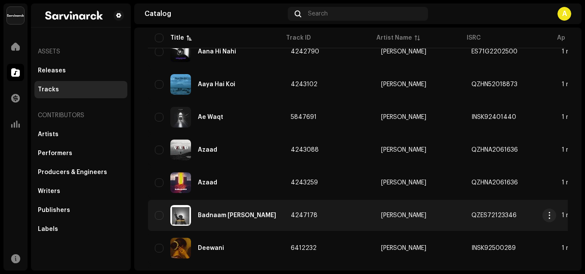
drag, startPoint x: 178, startPoint y: 265, endPoint x: 346, endPoint y: 219, distance: 174.3
click at [340, 210] on td "4247178" at bounding box center [329, 215] width 90 height 31
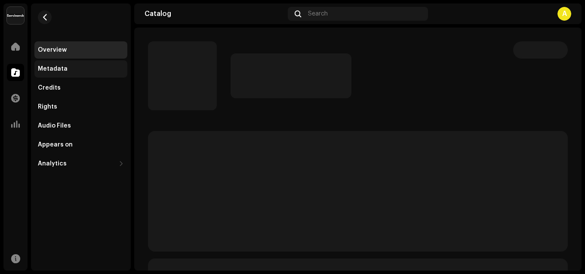
click at [42, 69] on div "Metadata" at bounding box center [53, 68] width 30 height 7
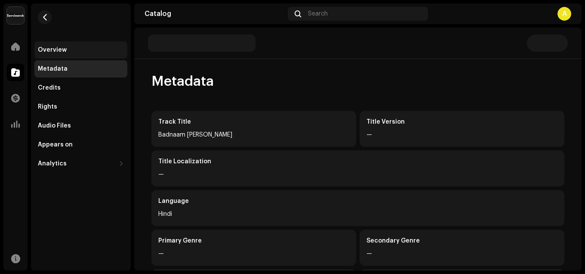
click at [49, 52] on div "Overview" at bounding box center [52, 49] width 29 height 7
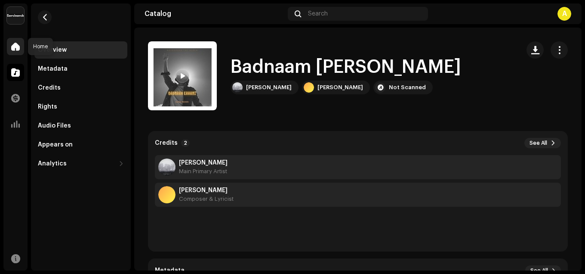
click at [16, 46] on span at bounding box center [15, 46] width 9 height 7
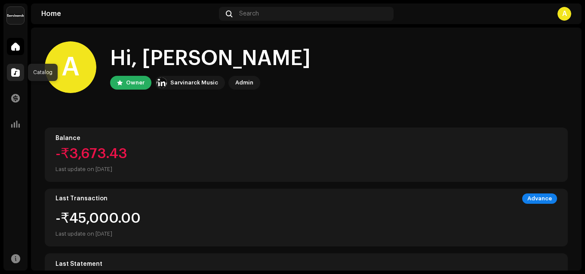
click at [18, 72] on span at bounding box center [15, 72] width 9 height 7
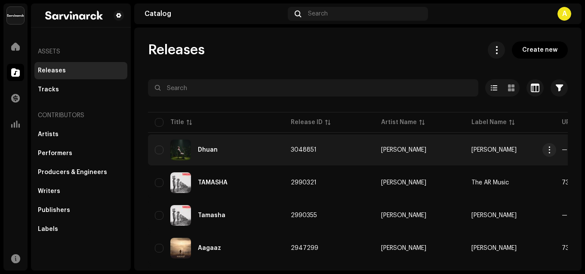
click at [220, 139] on div "Dhuan" at bounding box center [216, 149] width 122 height 21
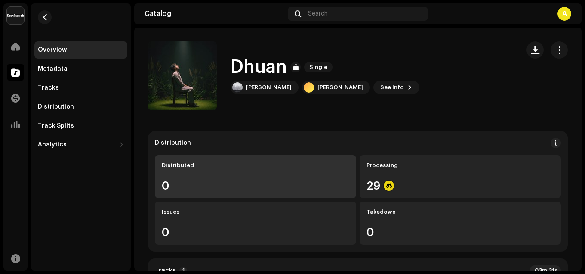
click at [207, 187] on div "0" at bounding box center [256, 185] width 188 height 11
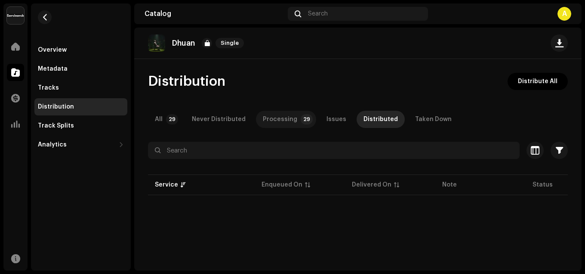
click at [282, 123] on div "Processing" at bounding box center [280, 119] width 34 height 17
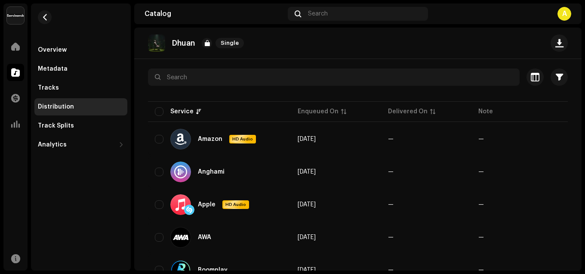
scroll to position [86, 0]
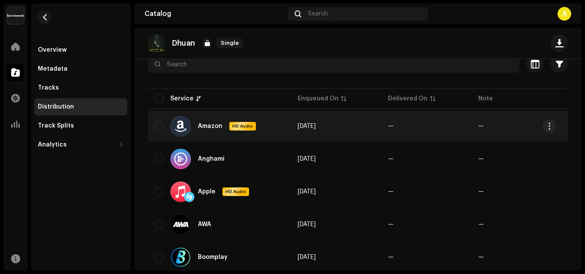
click at [316, 127] on span "[DATE]" at bounding box center [307, 126] width 18 height 6
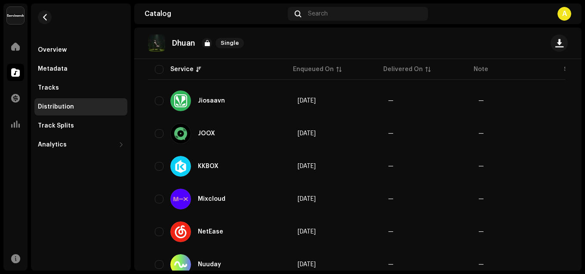
click at [316, 130] on span "[DATE]" at bounding box center [307, 133] width 18 height 6
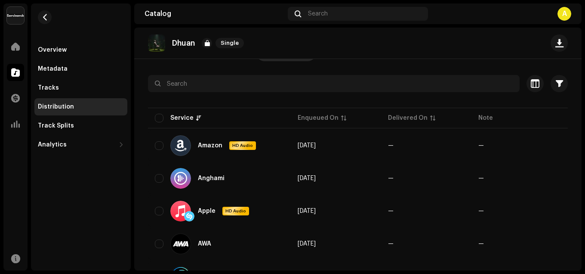
scroll to position [0, 0]
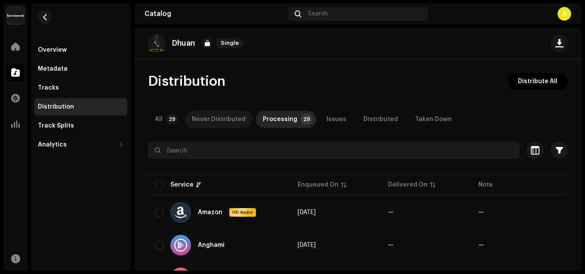
click at [231, 117] on div "Never Distributed" at bounding box center [219, 119] width 54 height 17
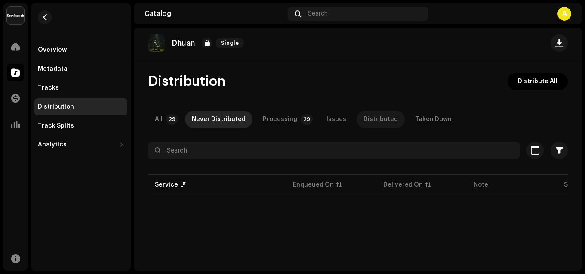
click at [370, 117] on div "Distributed" at bounding box center [380, 119] width 34 height 17
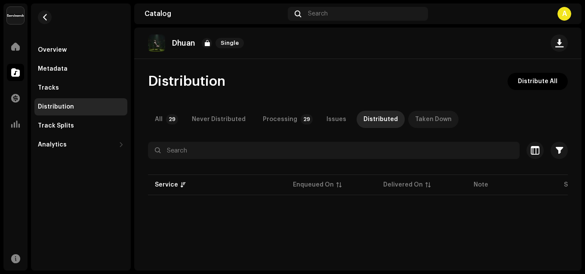
click at [424, 117] on div "Taken Down" at bounding box center [433, 119] width 37 height 17
click at [372, 117] on div "Distributed" at bounding box center [380, 119] width 34 height 17
